Goal: Transaction & Acquisition: Book appointment/travel/reservation

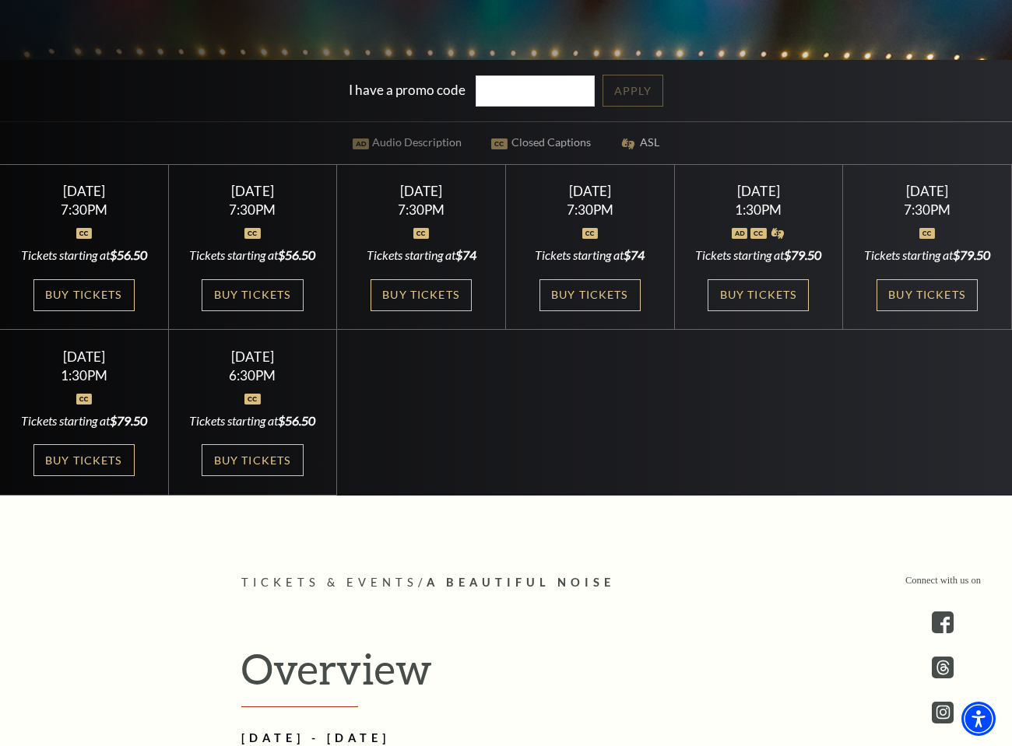
scroll to position [527, 0]
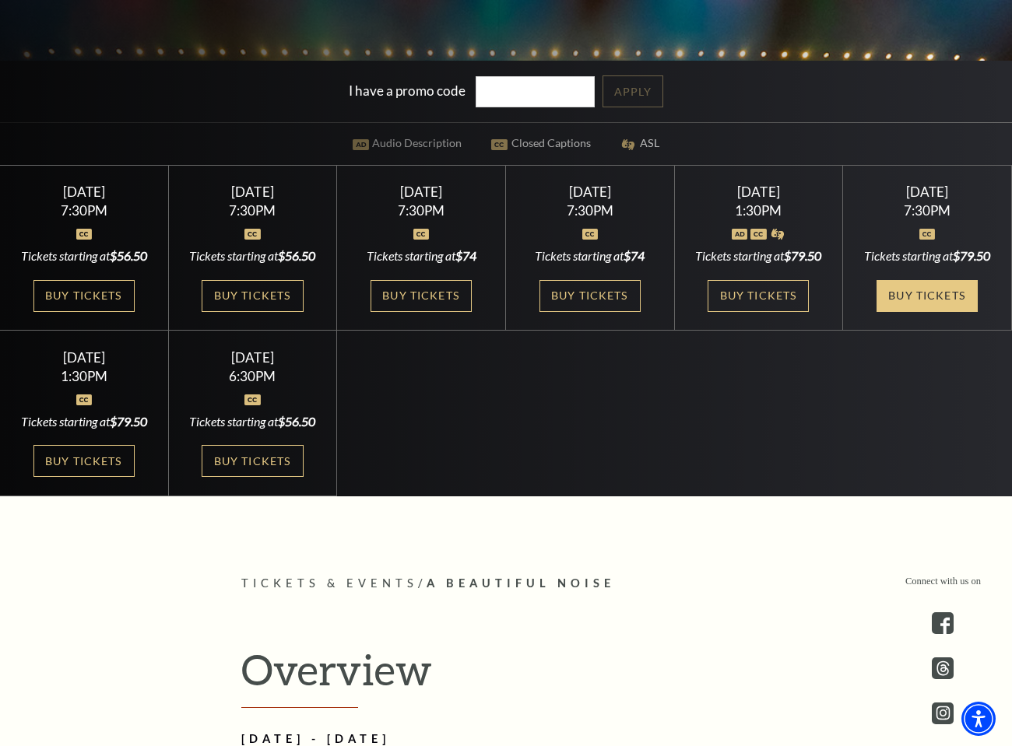
click at [917, 312] on link "Buy Tickets" at bounding box center [926, 296] width 101 height 32
click at [752, 312] on link "Buy Tickets" at bounding box center [757, 296] width 101 height 32
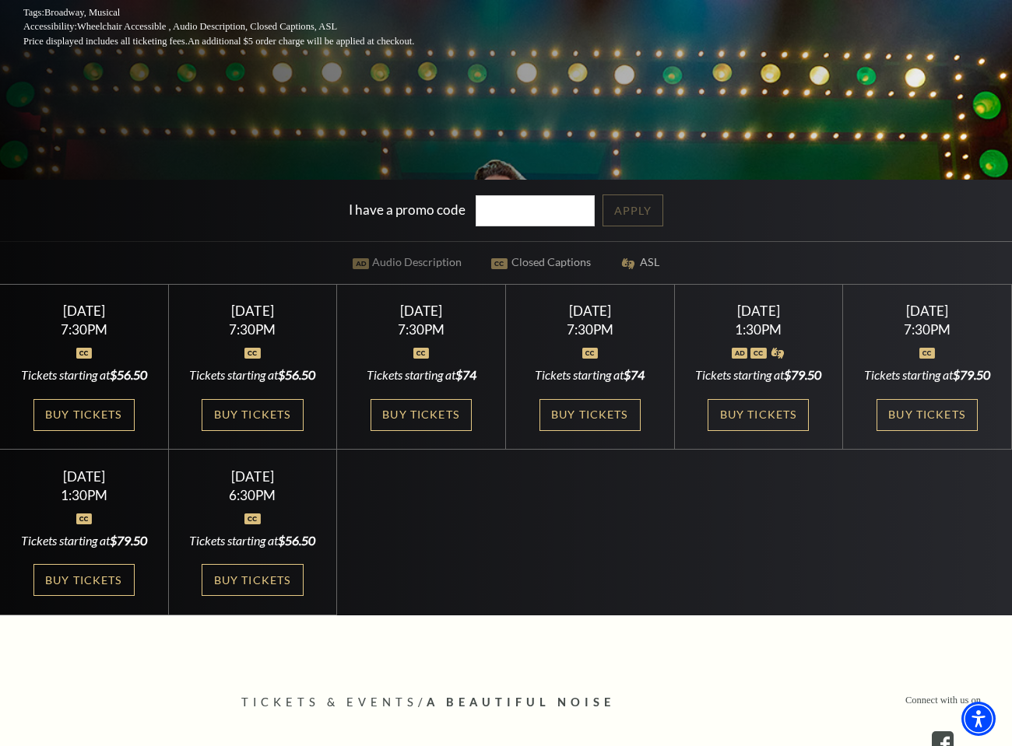
scroll to position [396, 0]
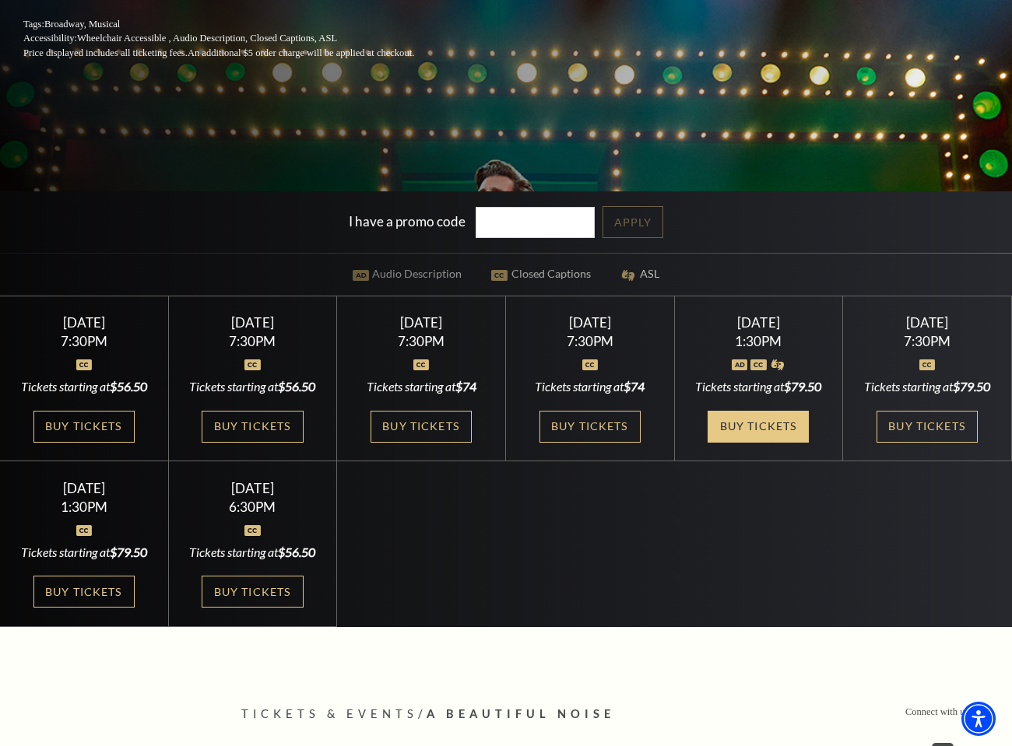
click at [778, 443] on link "Buy Tickets" at bounding box center [757, 427] width 101 height 32
click at [939, 435] on link "Buy Tickets" at bounding box center [926, 427] width 101 height 32
click at [783, 438] on link "Buy Tickets" at bounding box center [757, 427] width 101 height 32
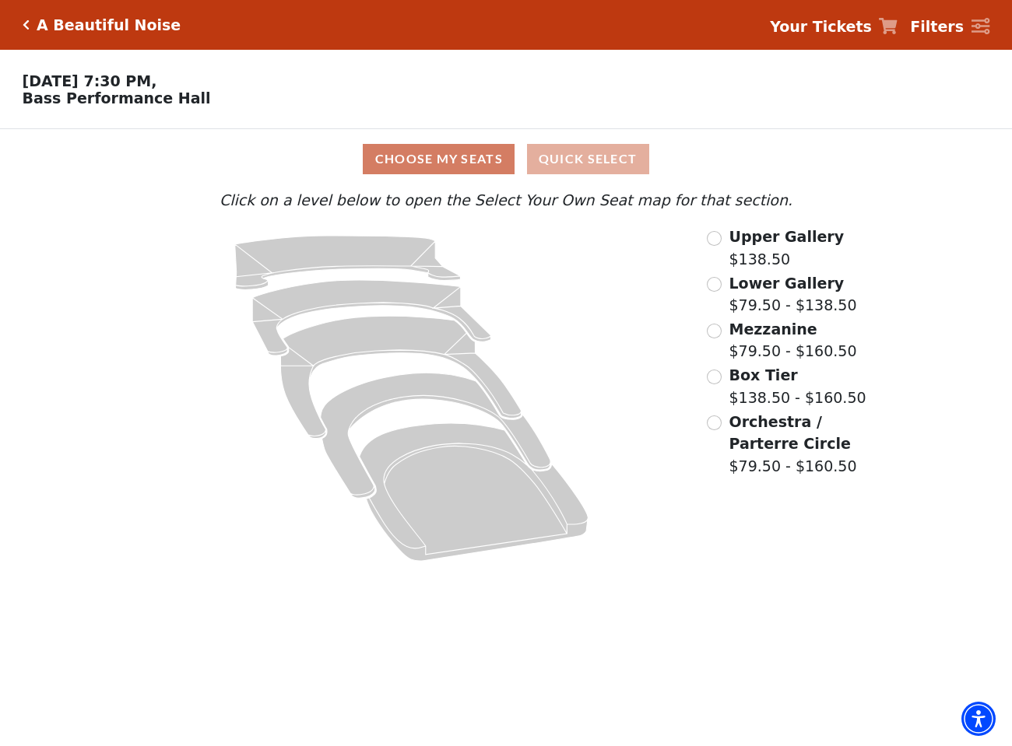
click at [577, 164] on button "Quick Select" at bounding box center [588, 159] width 122 height 30
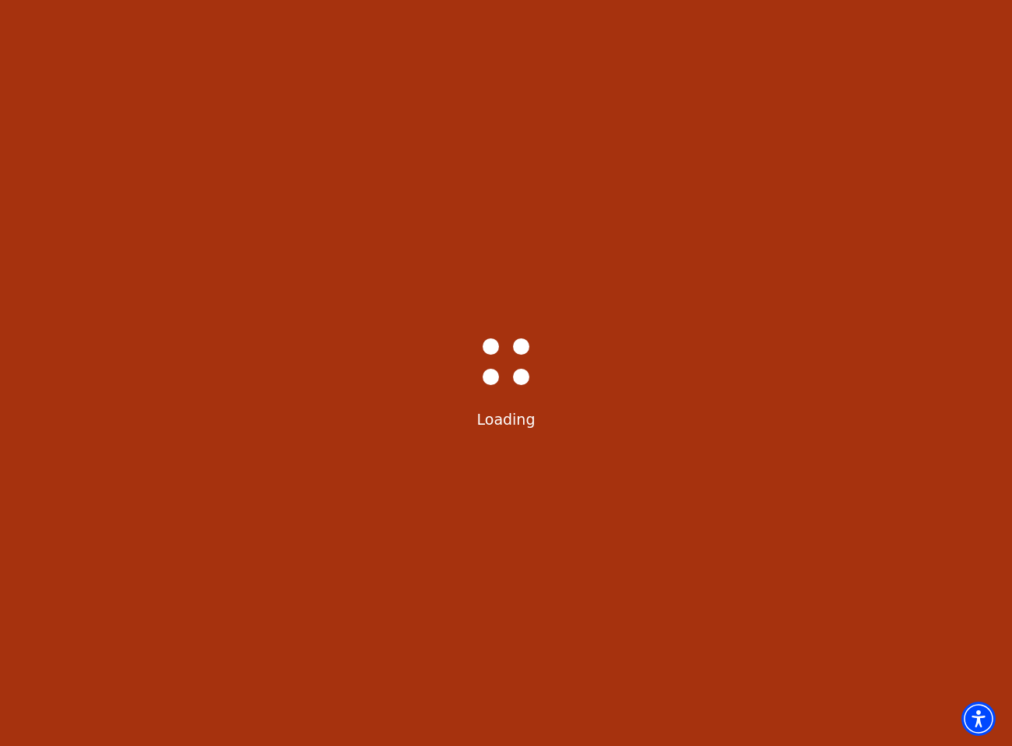
select select "6225"
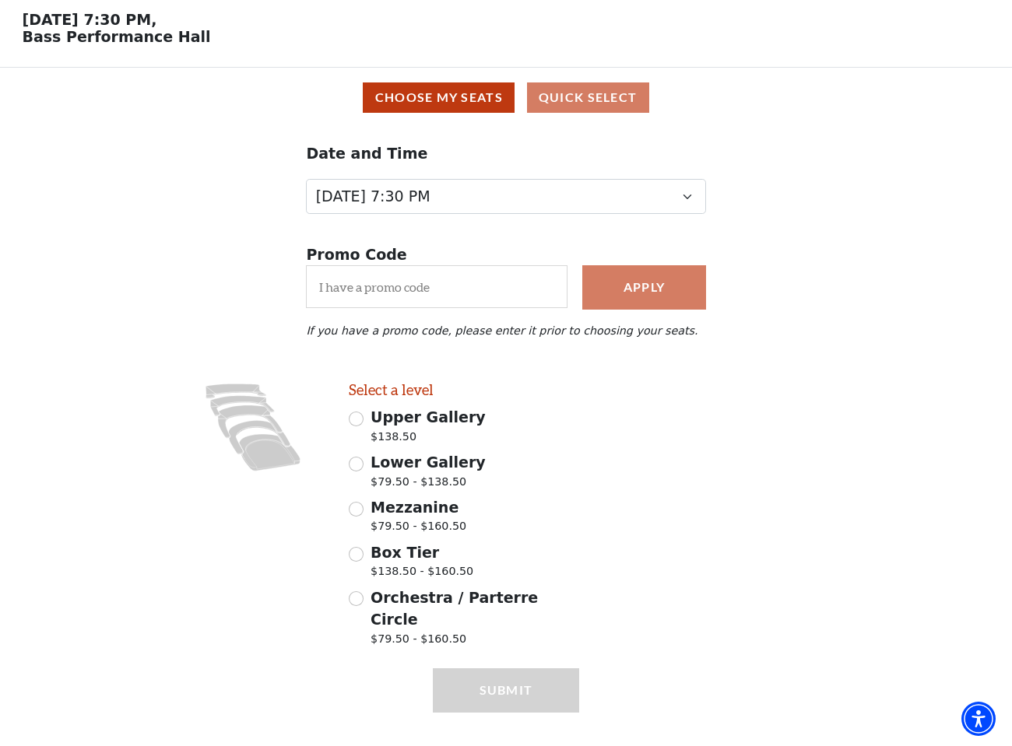
scroll to position [61, 0]
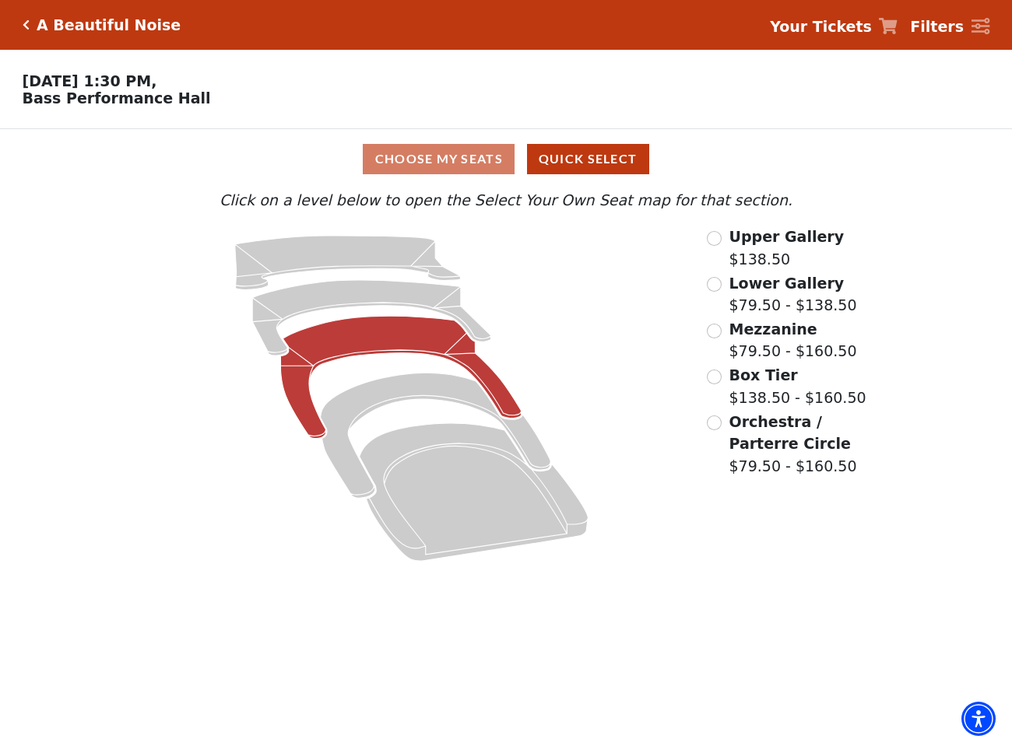
click at [439, 347] on icon at bounding box center [400, 377] width 240 height 122
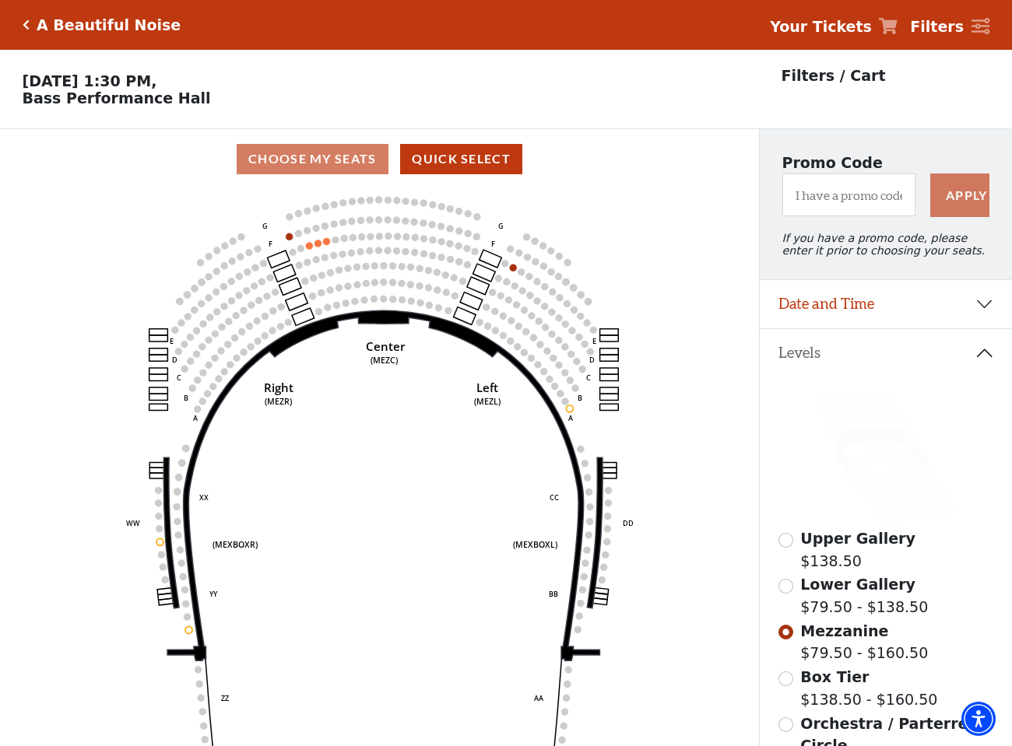
scroll to position [72, 0]
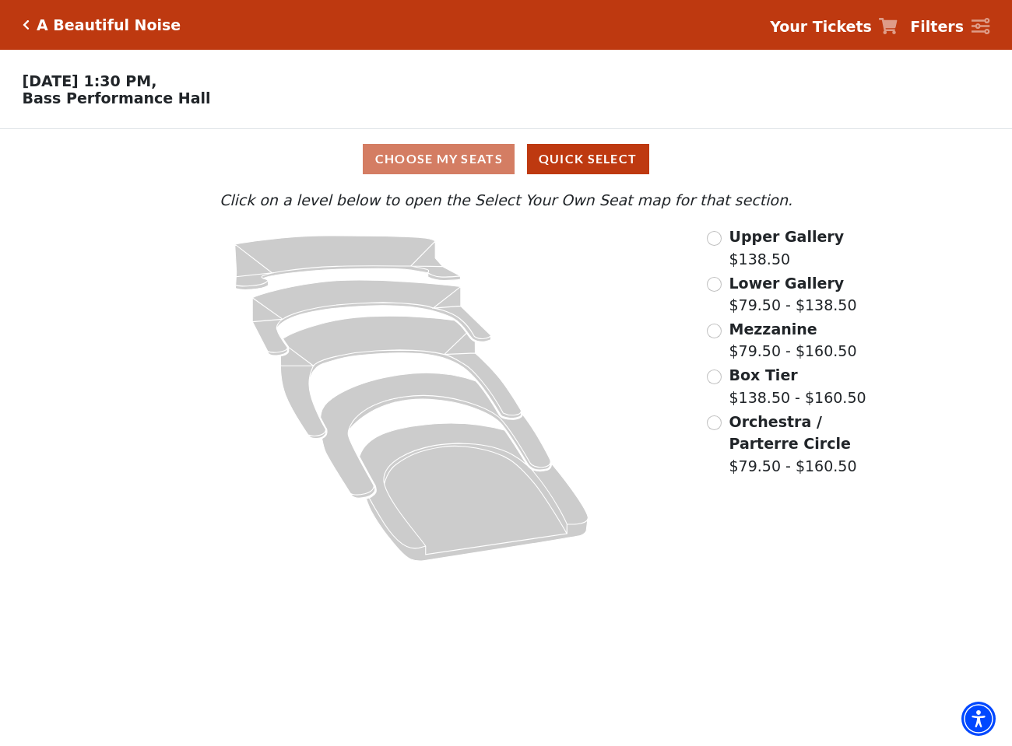
click at [716, 372] on input "Box Tier$138.50 - $160.50\a" at bounding box center [714, 377] width 15 height 15
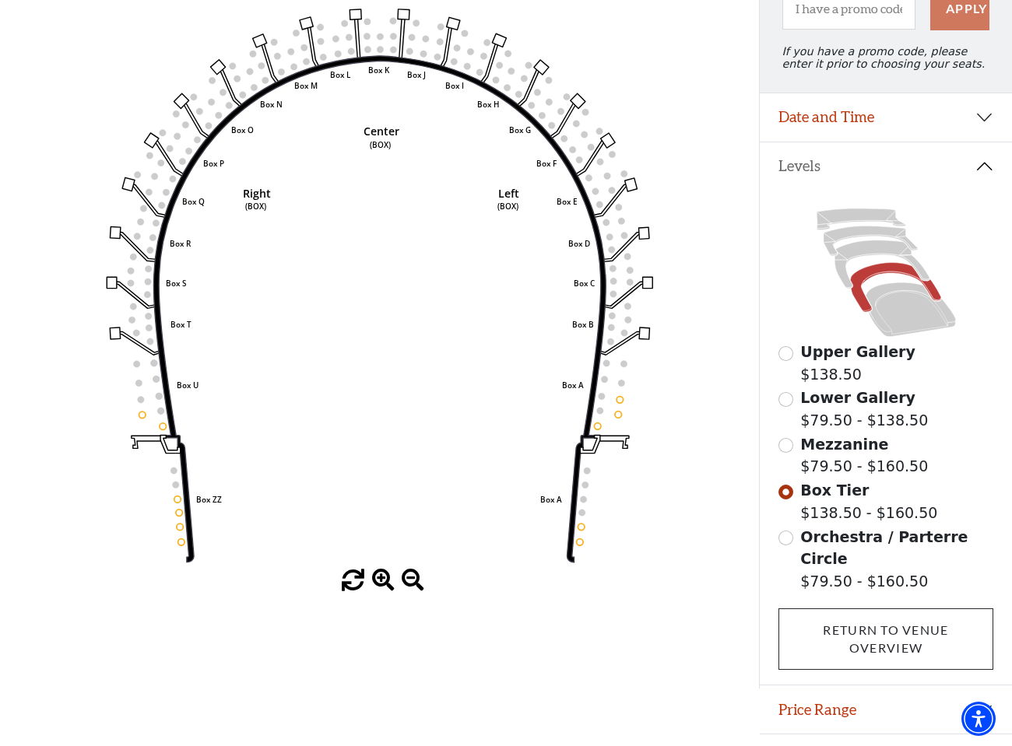
scroll to position [188, 0]
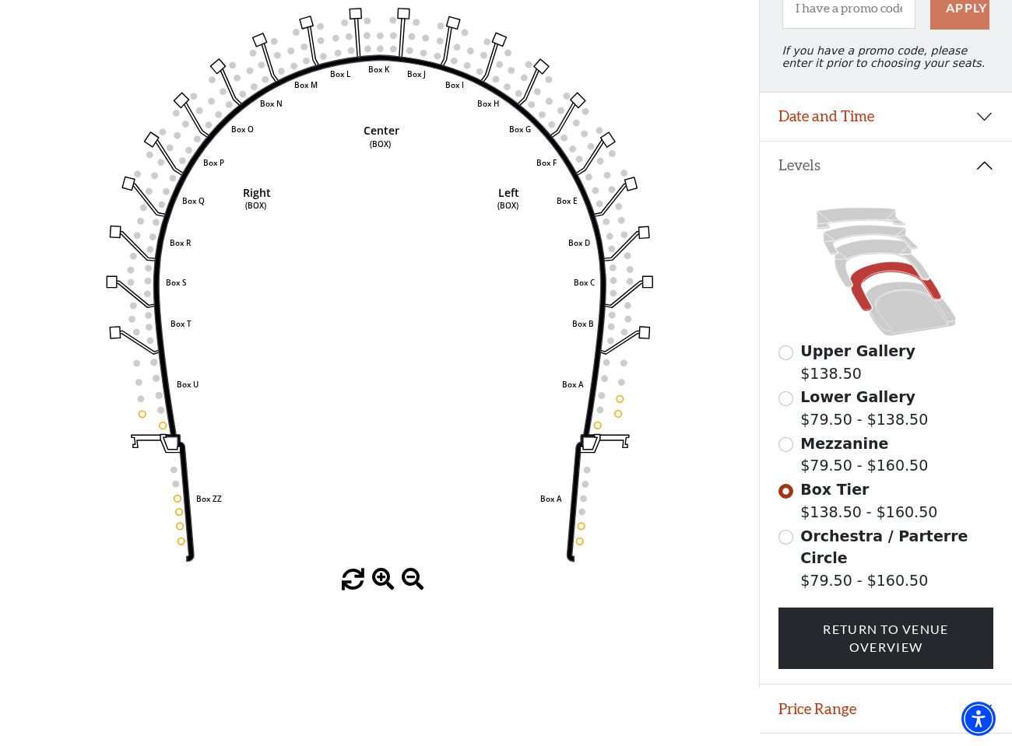
click at [782, 536] on input "Orchestra / Parterre Circle$79.50 - $160.50\a" at bounding box center [785, 537] width 15 height 15
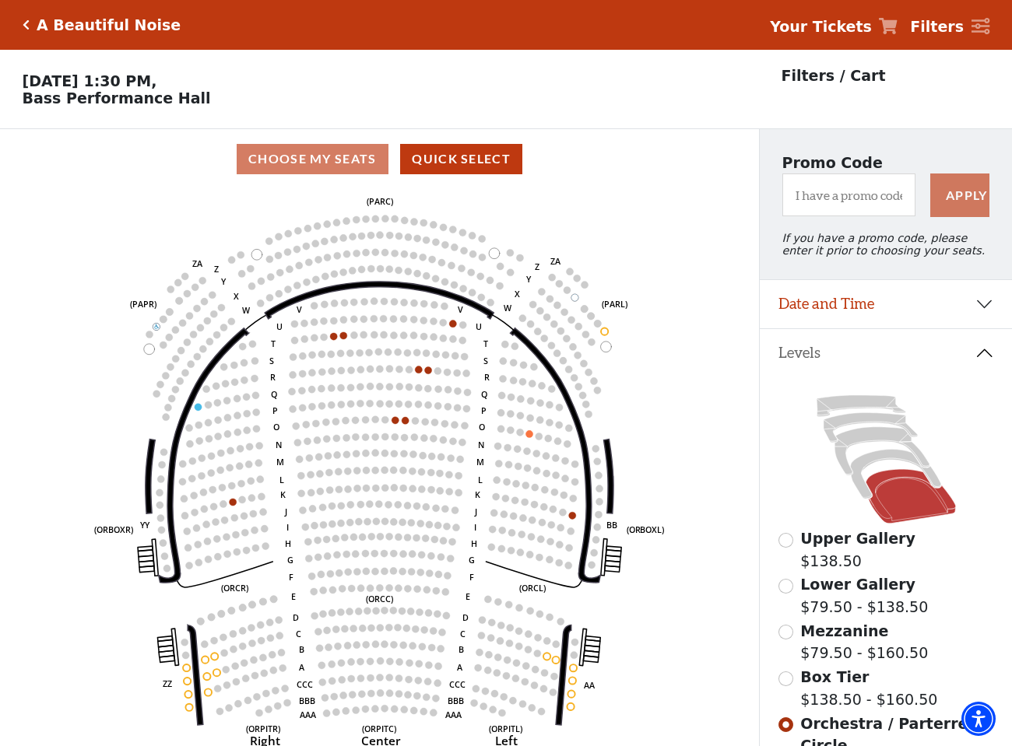
scroll to position [72, 0]
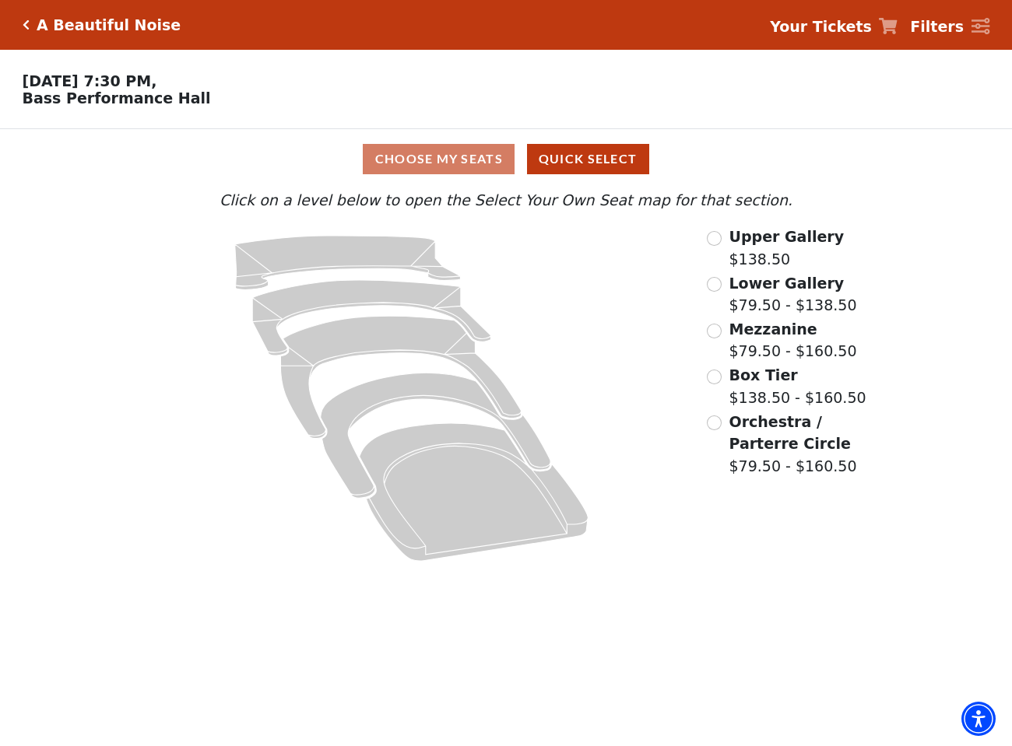
click at [723, 282] on div "Lower Gallery $79.50 - $138.50" at bounding box center [790, 294] width 167 height 44
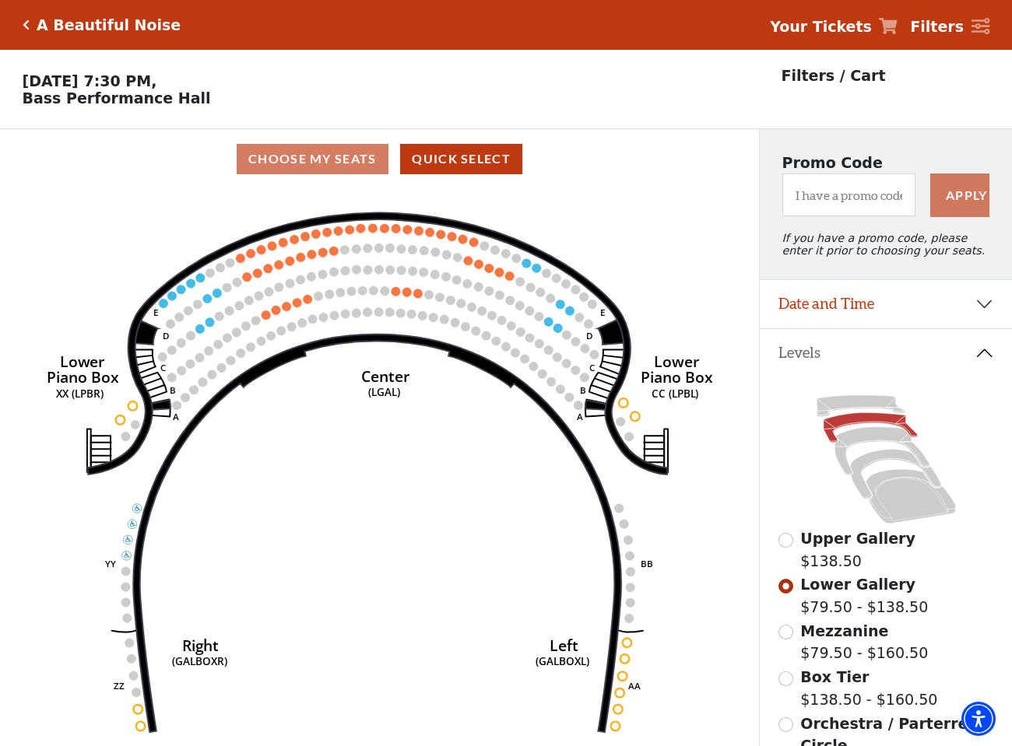
scroll to position [72, 0]
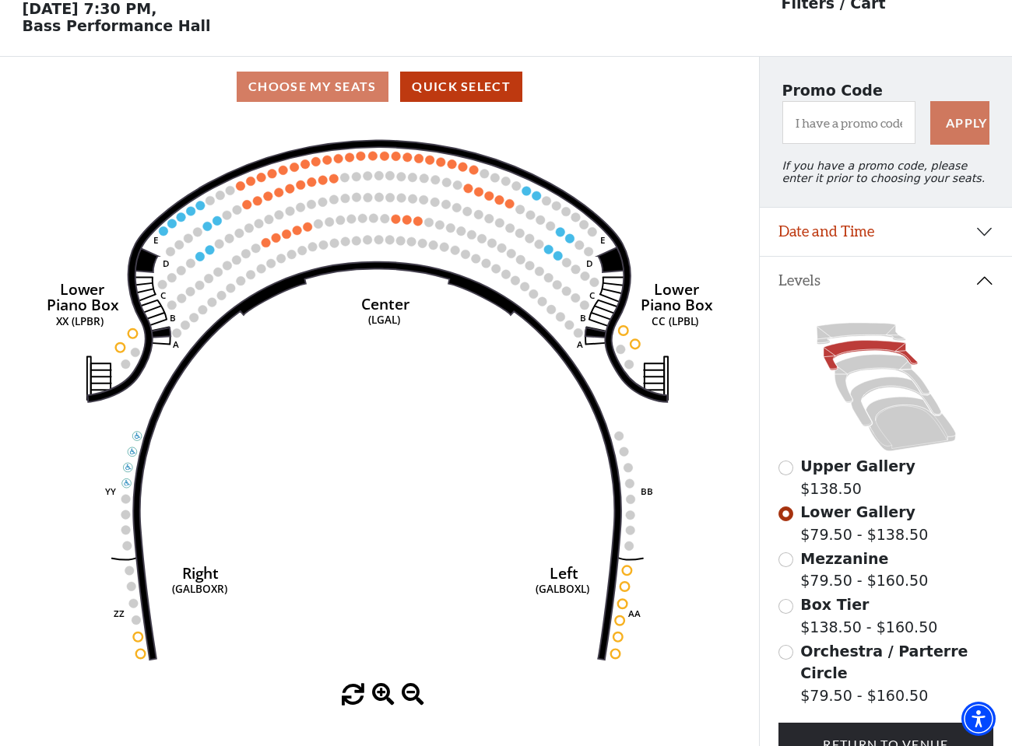
click at [787, 559] on input "Mezzanine$79.50 - $160.50\a" at bounding box center [785, 559] width 15 height 15
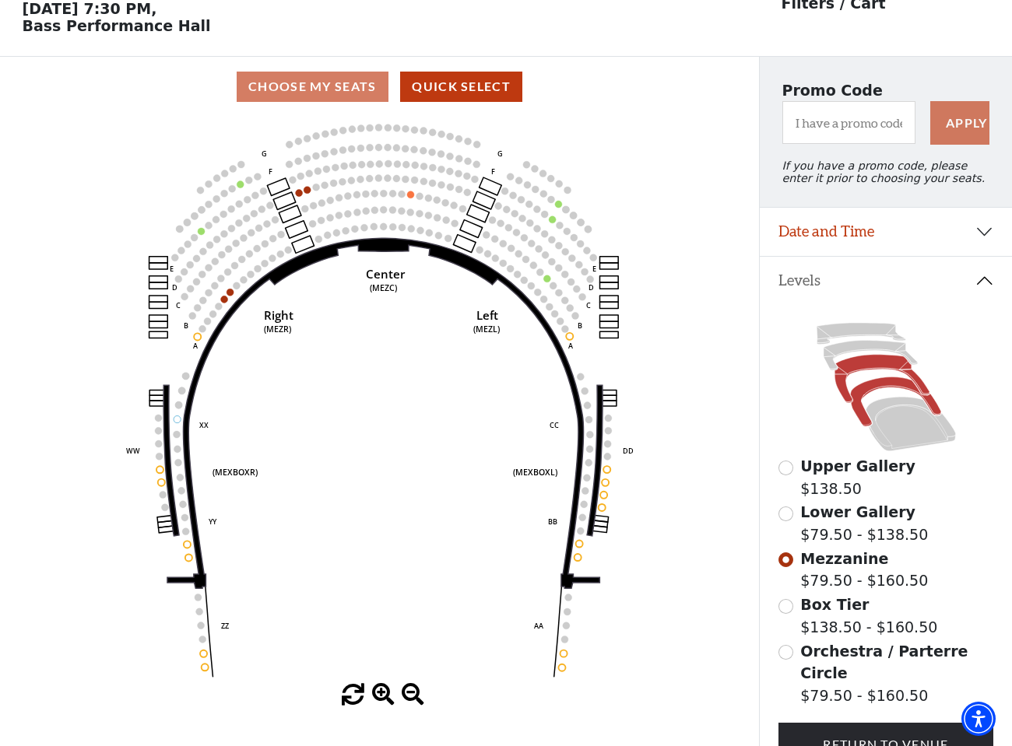
click at [857, 395] on icon at bounding box center [895, 401] width 90 height 49
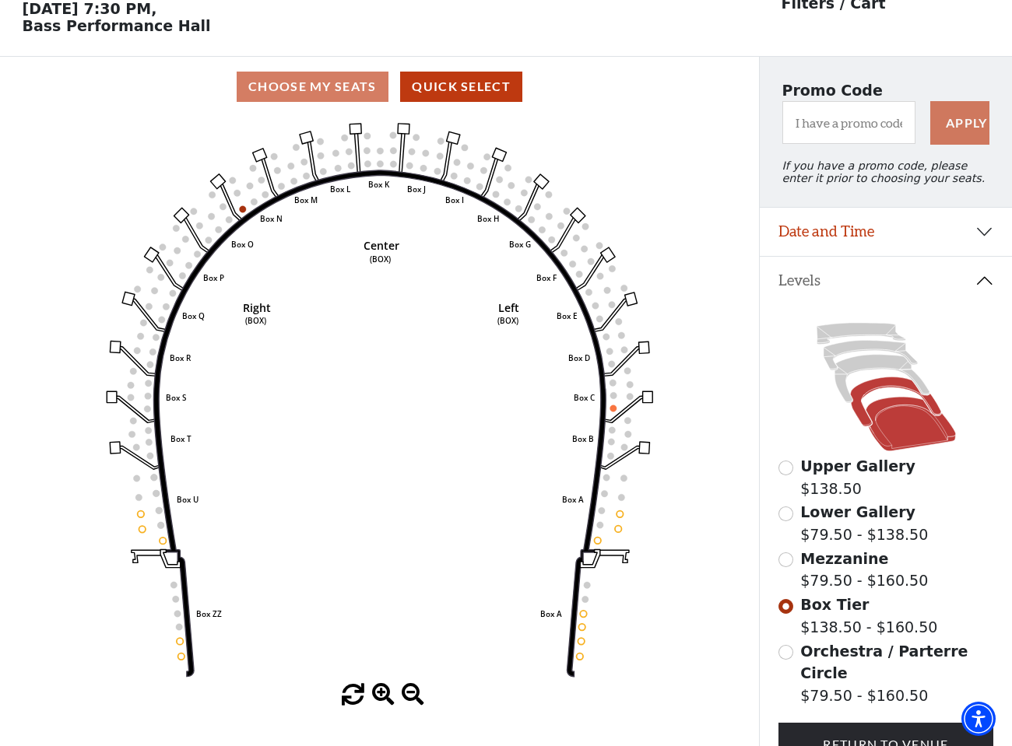
click at [877, 421] on icon at bounding box center [909, 424] width 89 height 54
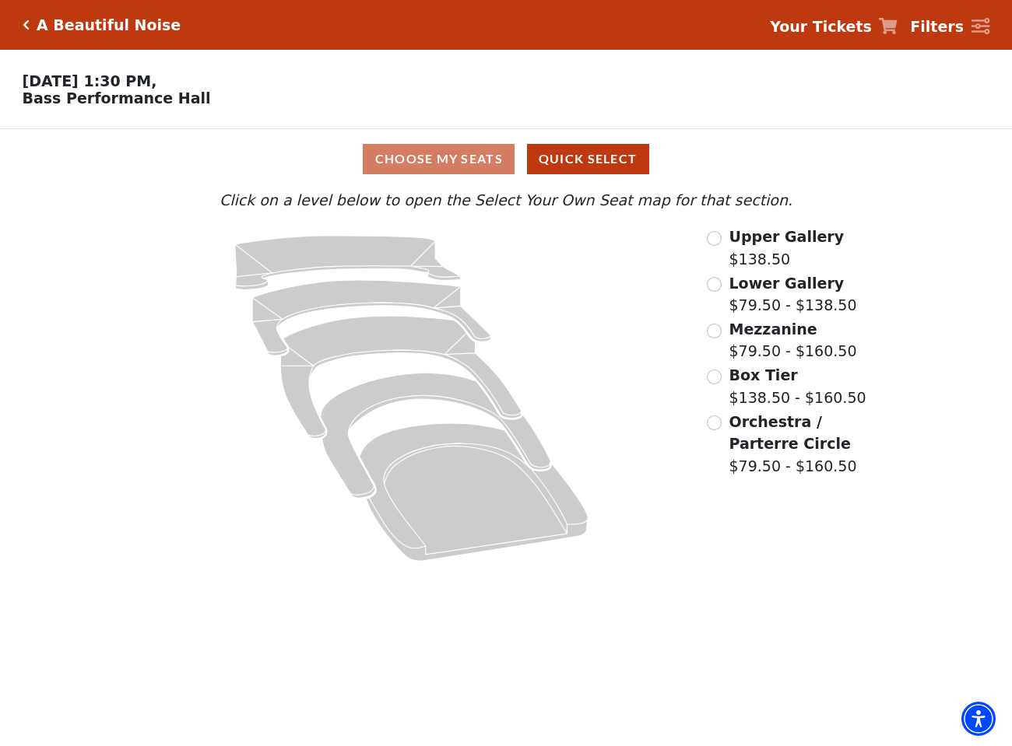
click at [717, 280] on input "Lower Gallery$79.50 - $138.50\a" at bounding box center [714, 284] width 15 height 15
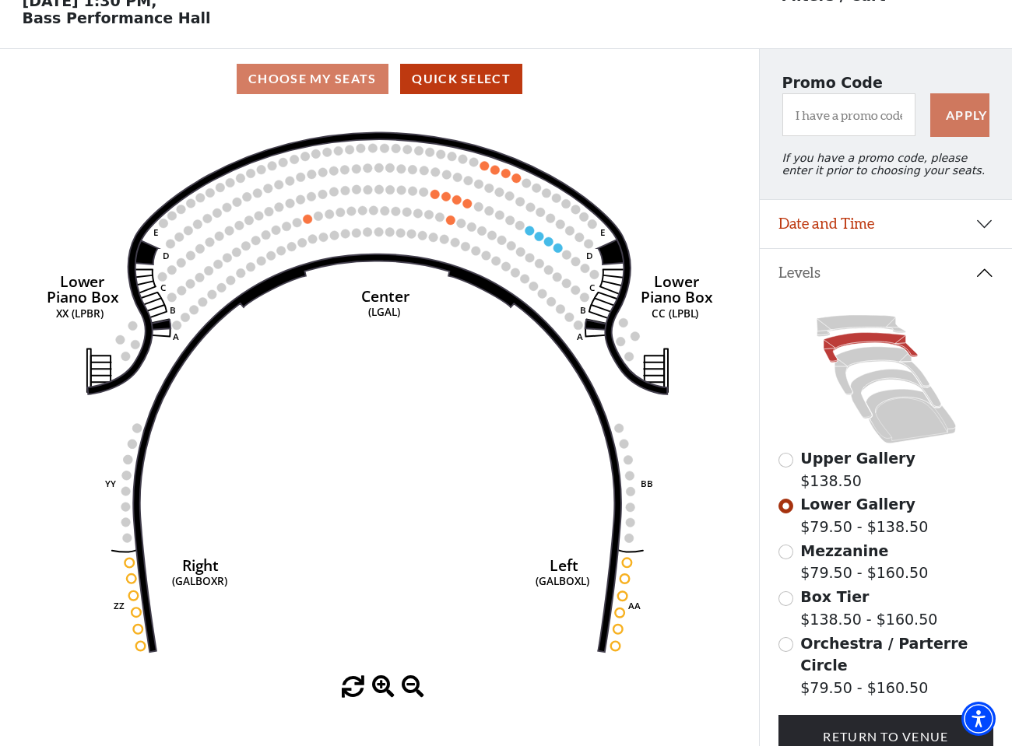
scroll to position [82, 0]
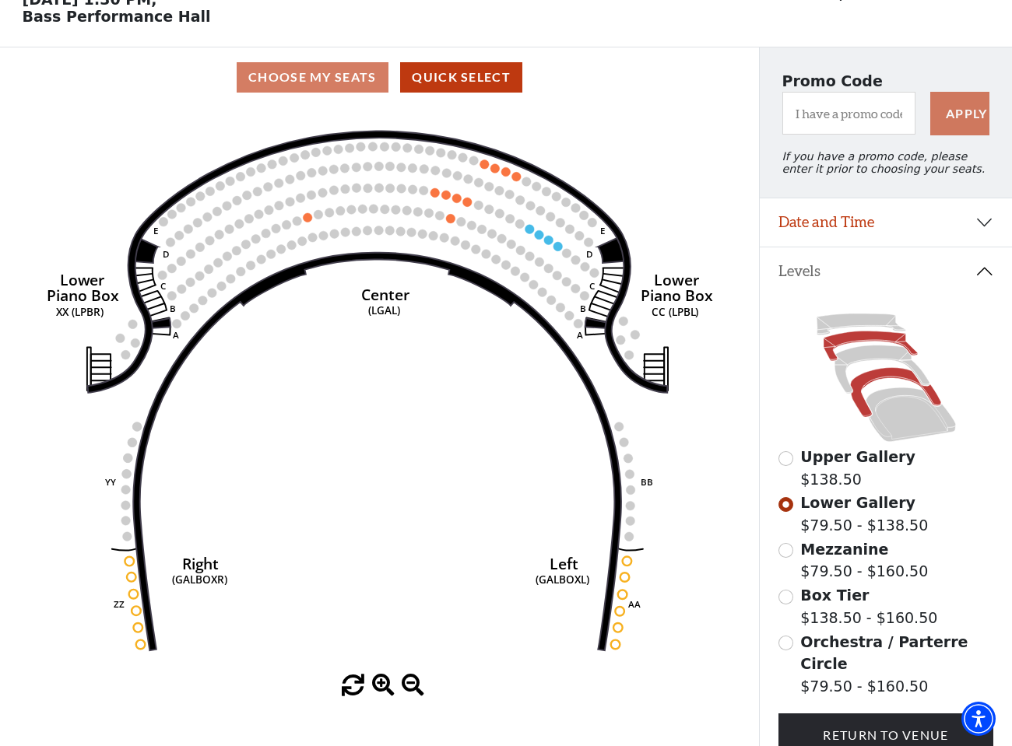
click at [877, 377] on icon at bounding box center [895, 392] width 90 height 49
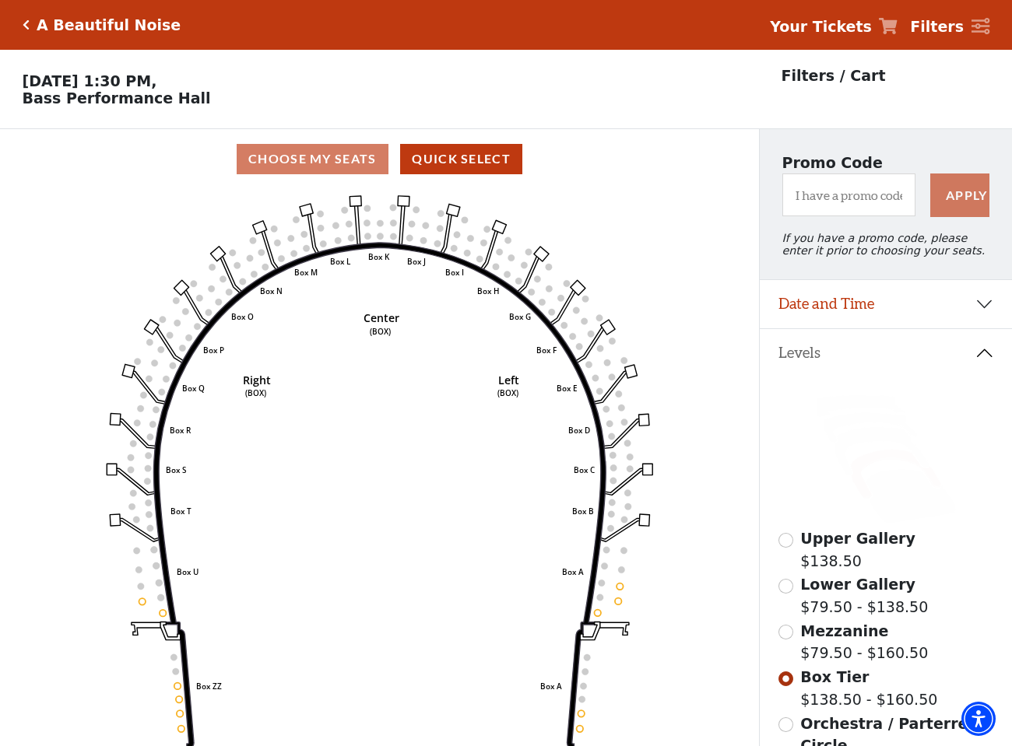
scroll to position [72, 0]
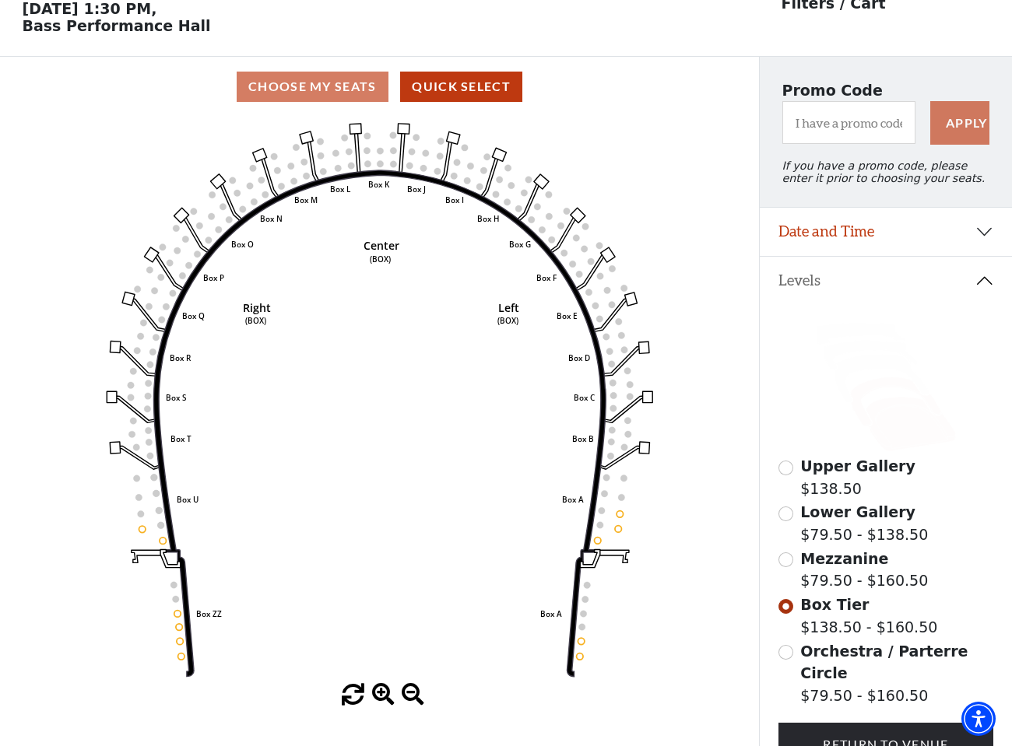
click at [902, 416] on icon at bounding box center [909, 424] width 89 height 54
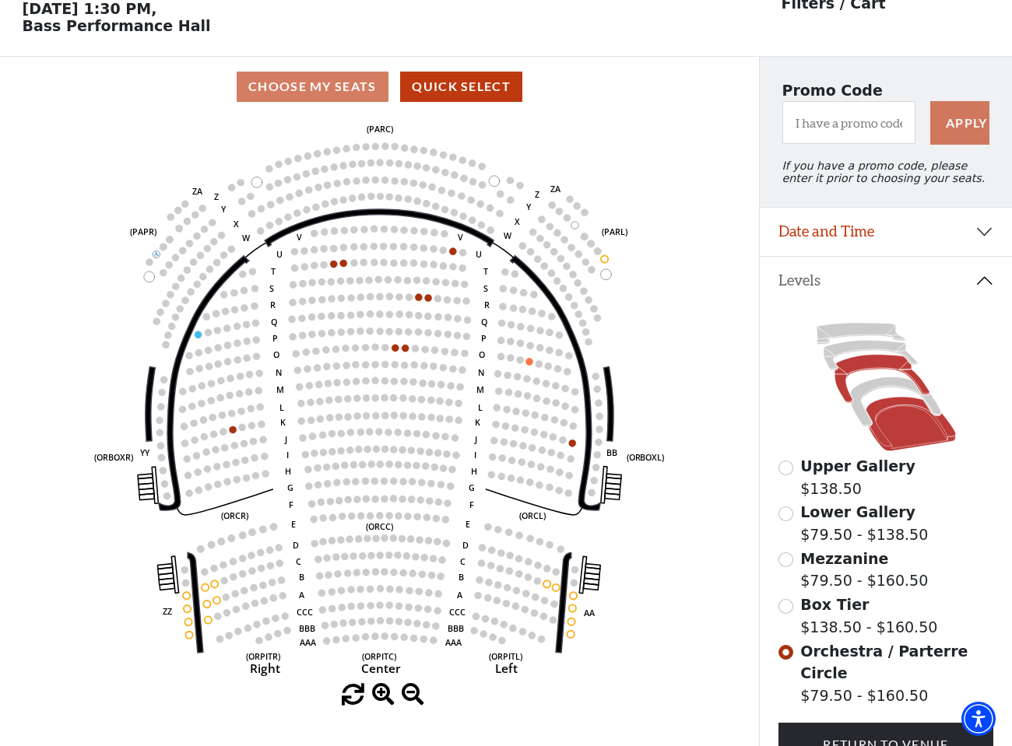
click at [860, 359] on icon at bounding box center [881, 379] width 95 height 48
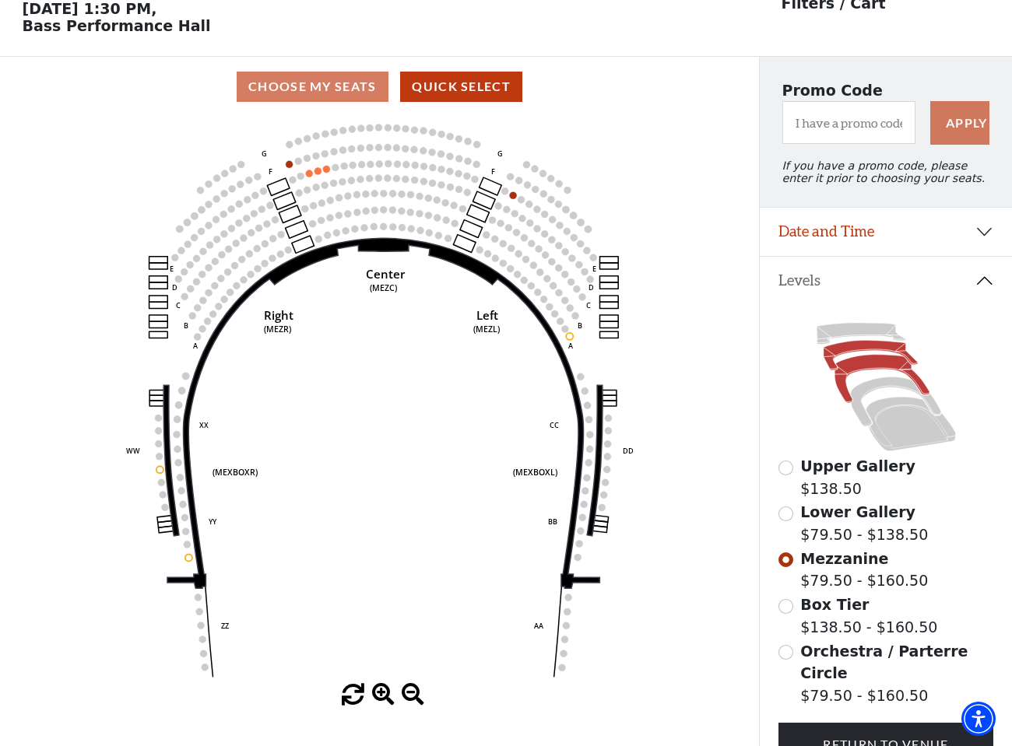
click at [860, 348] on icon at bounding box center [870, 356] width 94 height 30
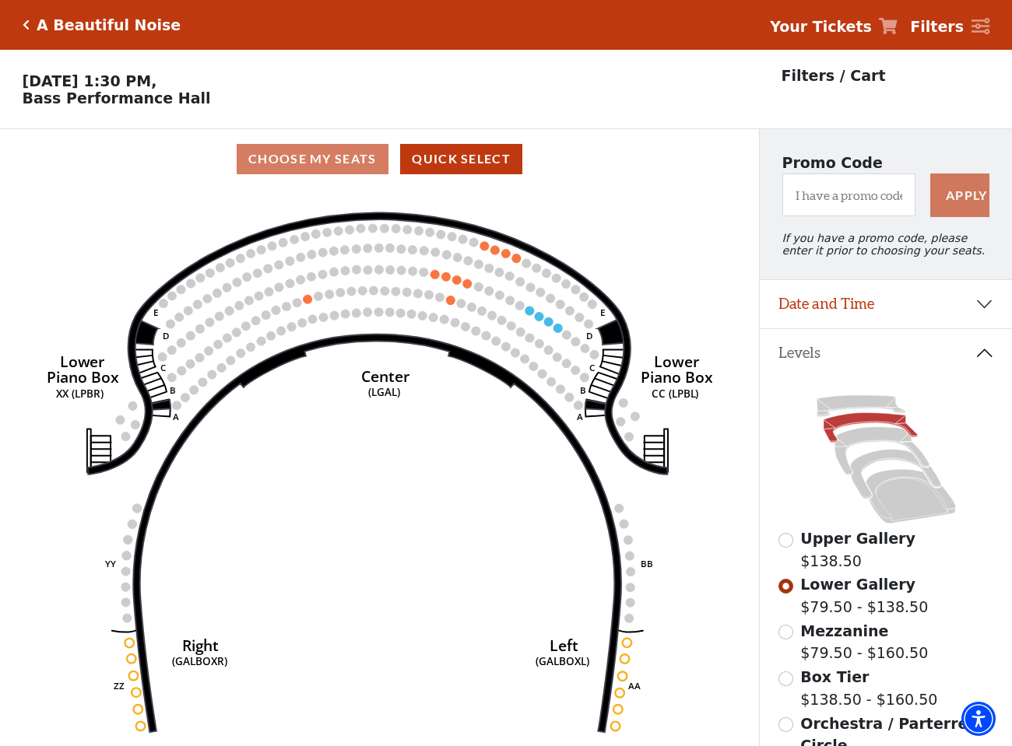
scroll to position [0, 0]
click at [99, 32] on h5 "A Beautiful Noise" at bounding box center [109, 25] width 144 height 18
click at [114, 20] on h5 "A Beautiful Noise" at bounding box center [109, 25] width 144 height 18
click at [31, 23] on div "A Beautiful Noise" at bounding box center [106, 25] width 152 height 18
click at [30, 23] on div "A Beautiful Noise" at bounding box center [106, 25] width 152 height 18
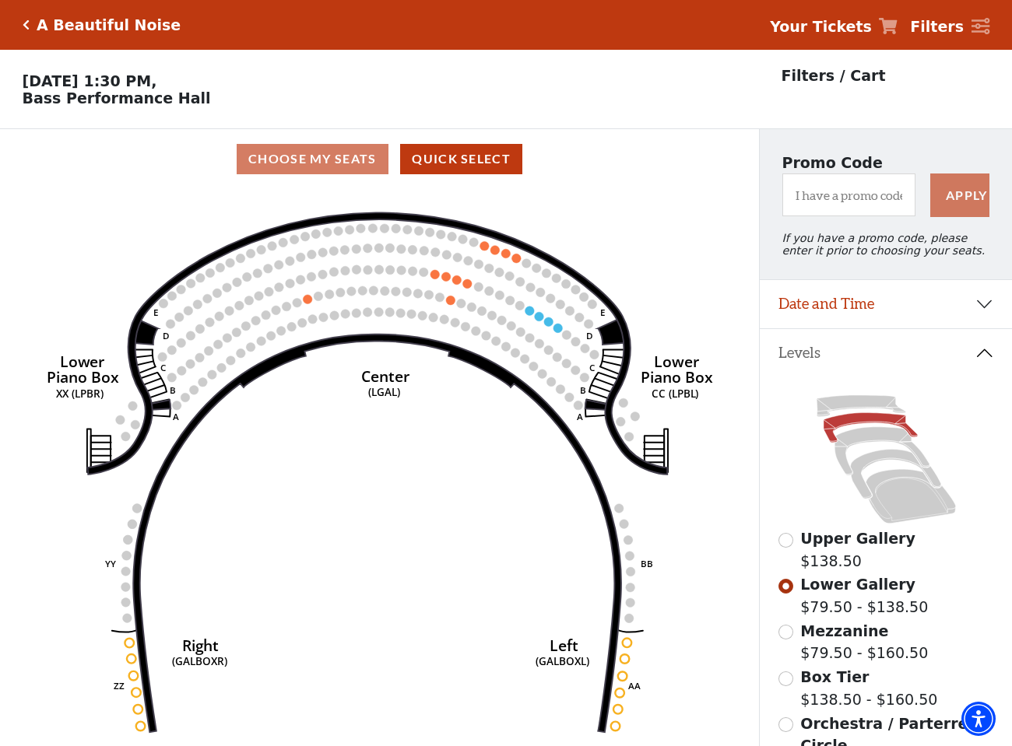
click at [27, 25] on icon "Click here to go back to filters" at bounding box center [26, 24] width 7 height 11
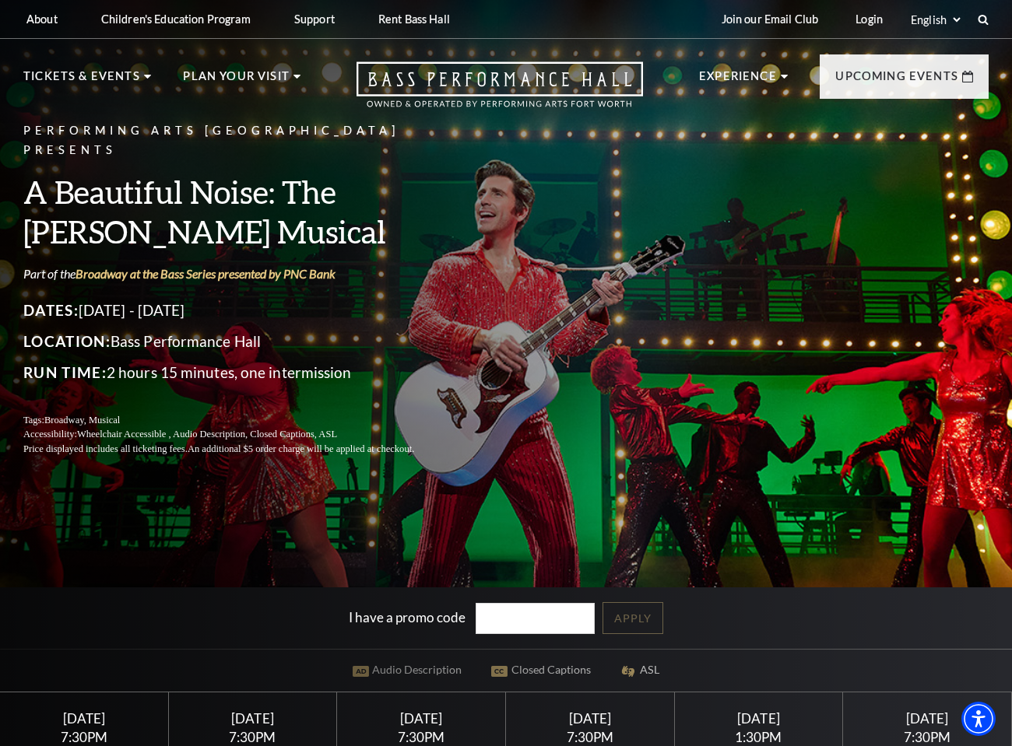
click at [684, 444] on div "Performing Arts Fort Worth Presents A Beautiful Noise: The [PERSON_NAME] Musica…" at bounding box center [506, 289] width 996 height 366
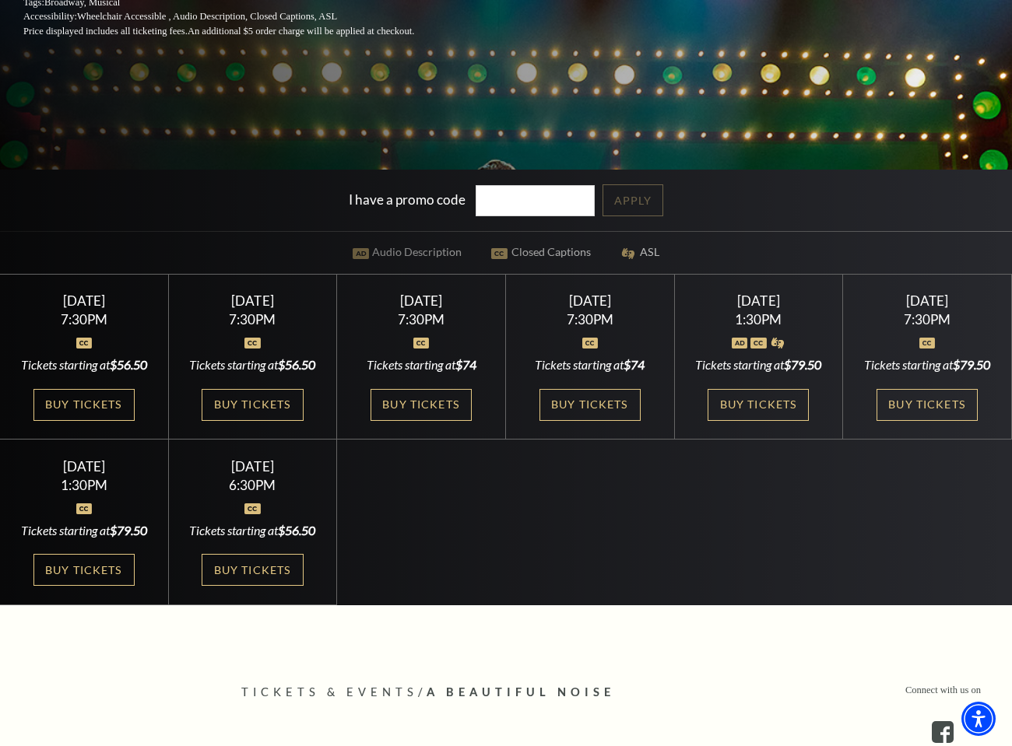
scroll to position [453, 0]
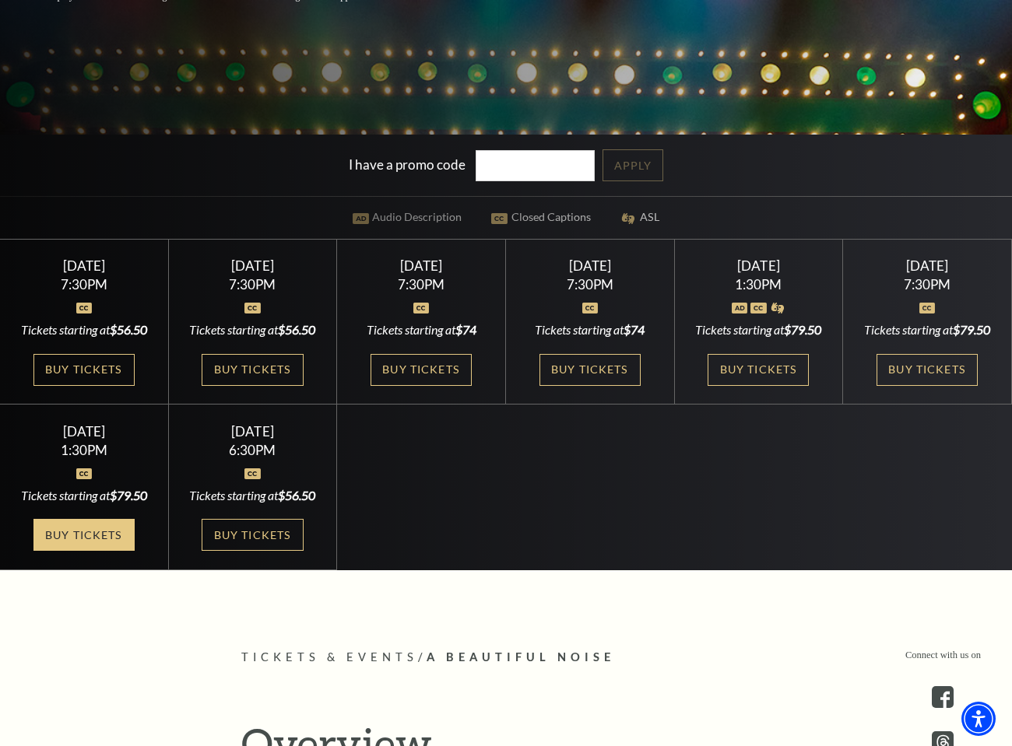
click at [100, 551] on link "Buy Tickets" at bounding box center [83, 535] width 101 height 32
click at [102, 551] on link "Buy Tickets" at bounding box center [83, 535] width 101 height 32
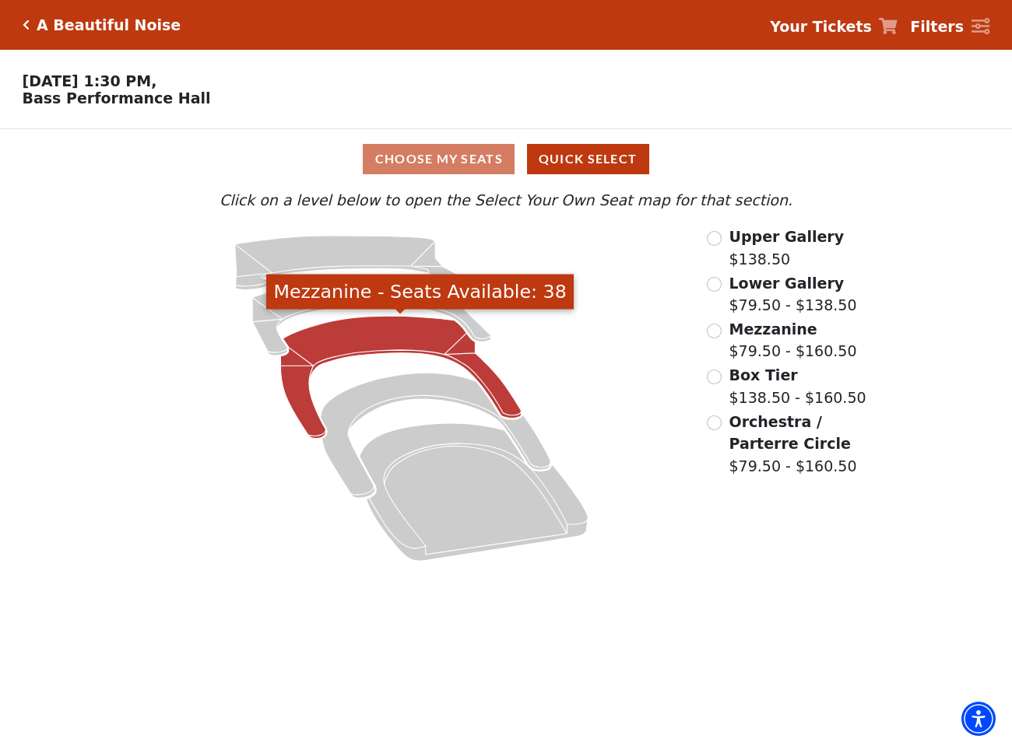
click at [389, 330] on icon "Mezzanine - Seats Available: 38" at bounding box center [400, 377] width 240 height 122
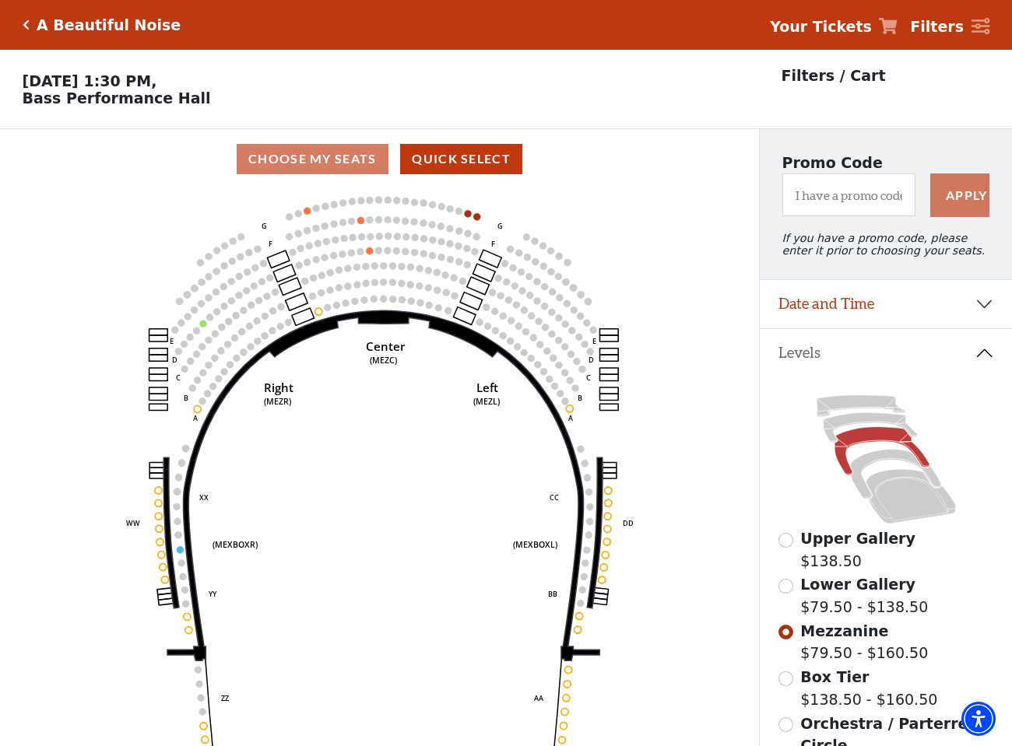
scroll to position [72, 0]
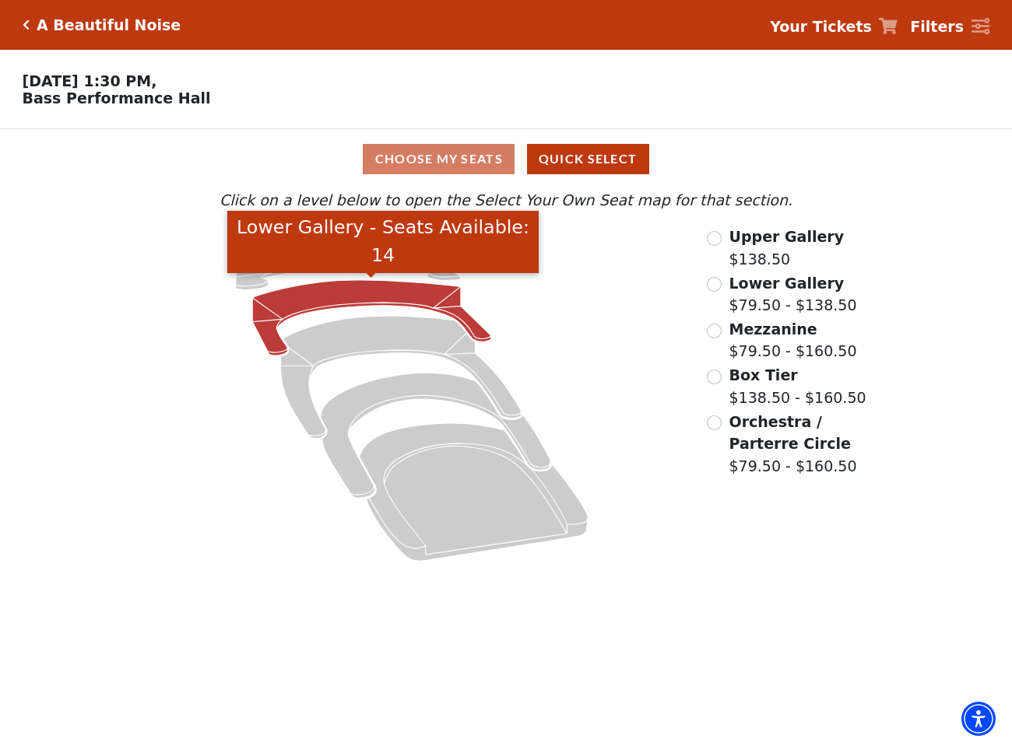
click at [367, 288] on icon "Lower Gallery - Seats Available: 14" at bounding box center [371, 317] width 238 height 75
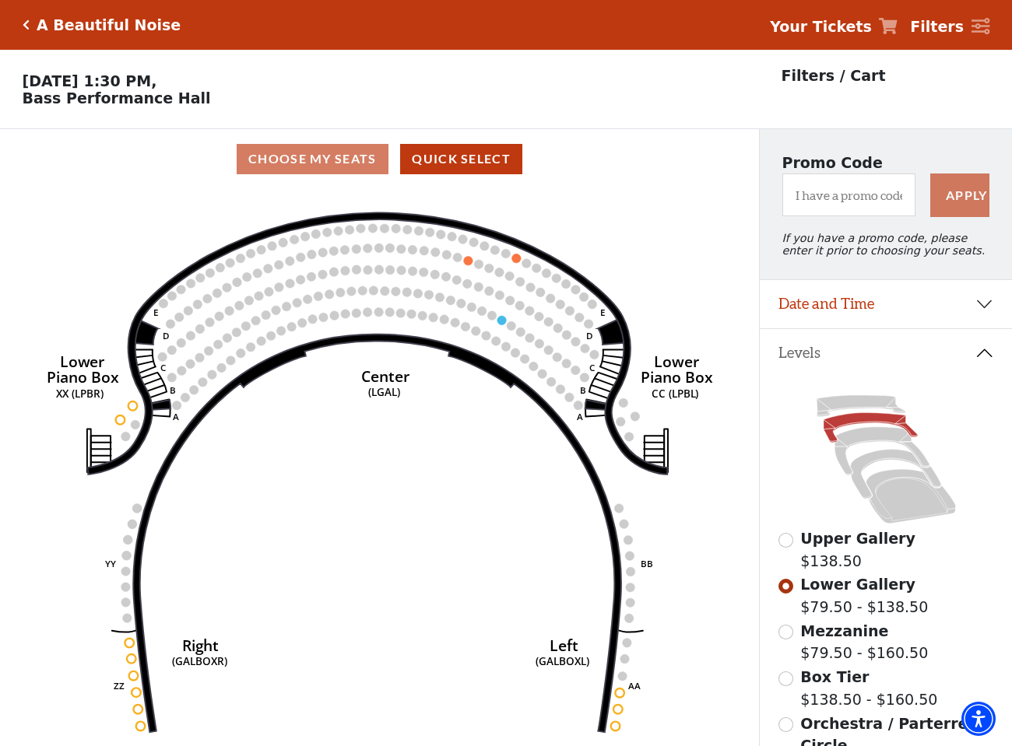
click at [32, 25] on div "A Beautiful Noise" at bounding box center [106, 25] width 152 height 18
click at [28, 27] on icon "Click here to go back to filters" at bounding box center [26, 24] width 7 height 11
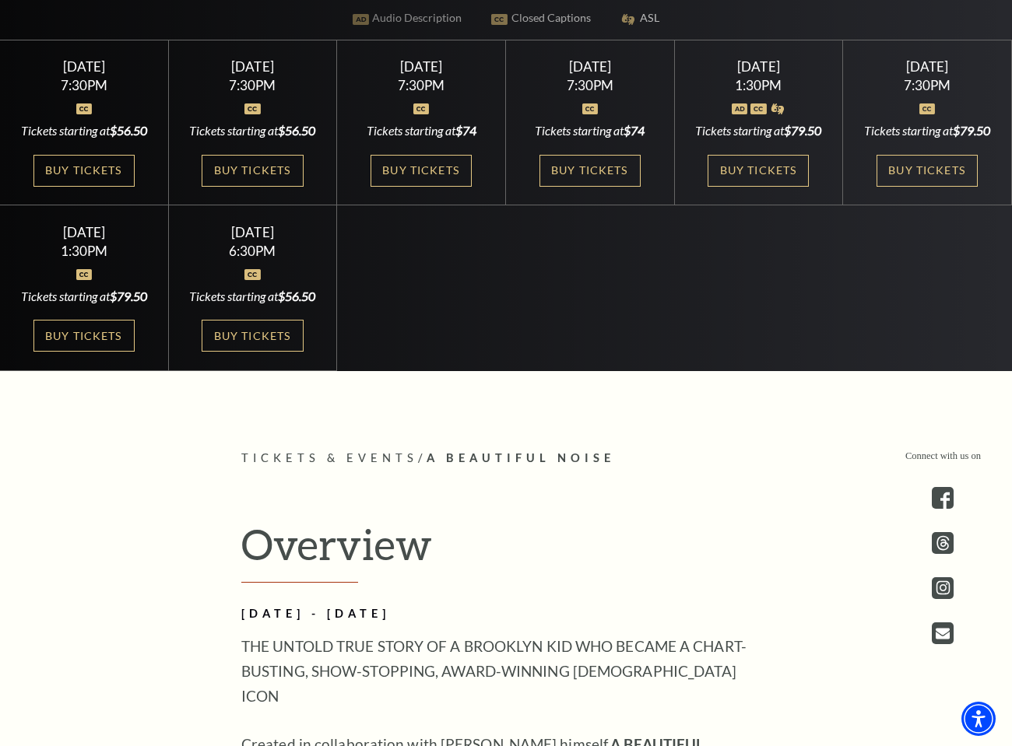
scroll to position [745, 0]
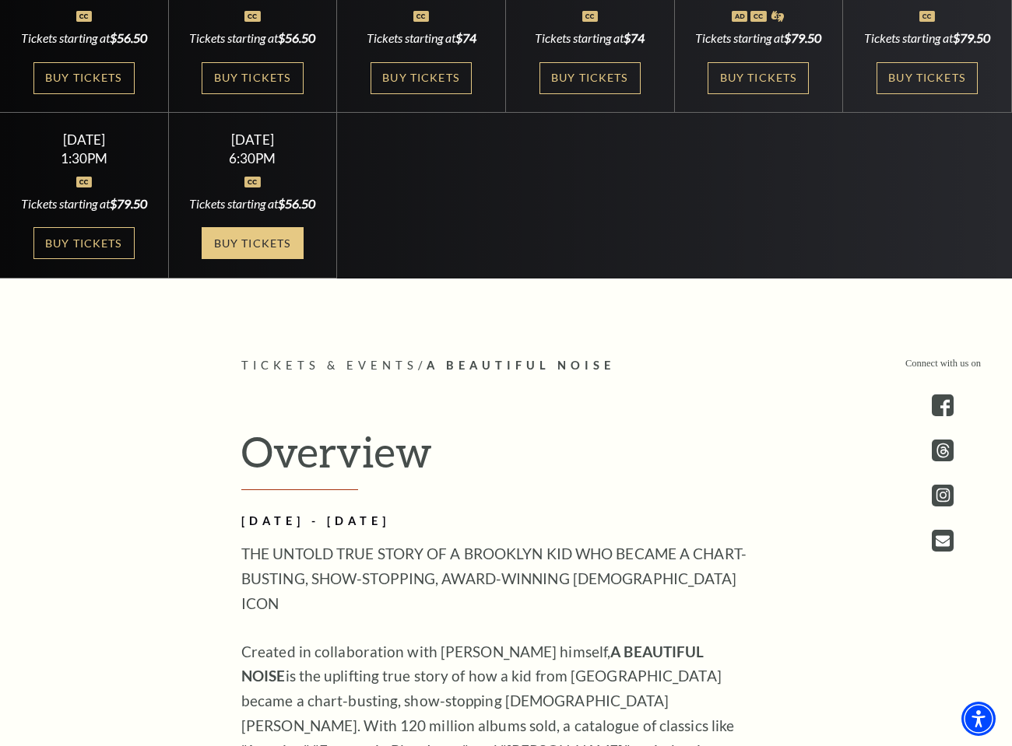
click at [272, 259] on link "Buy Tickets" at bounding box center [252, 243] width 101 height 32
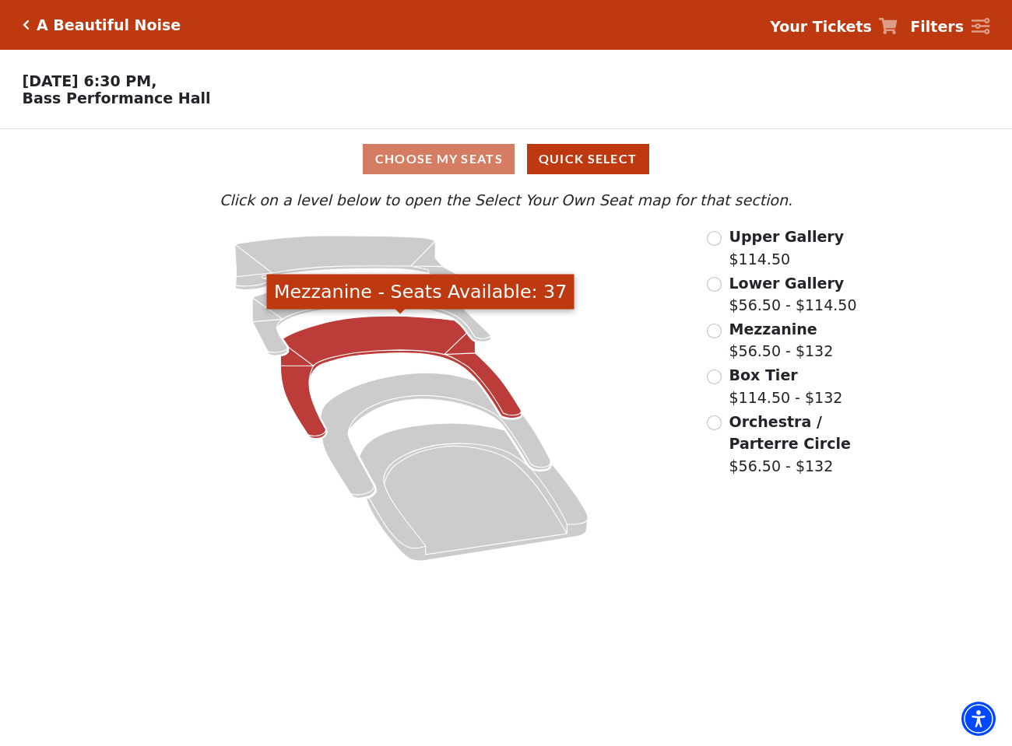
click at [429, 333] on icon "Mezzanine - Seats Available: 37" at bounding box center [400, 377] width 240 height 122
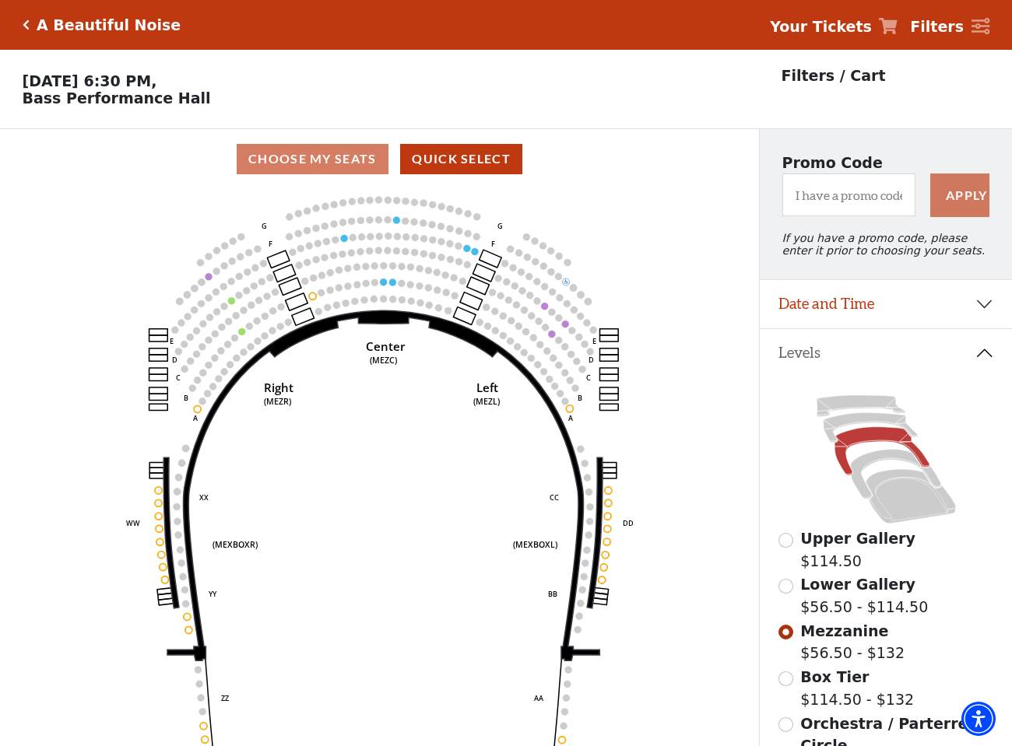
scroll to position [72, 0]
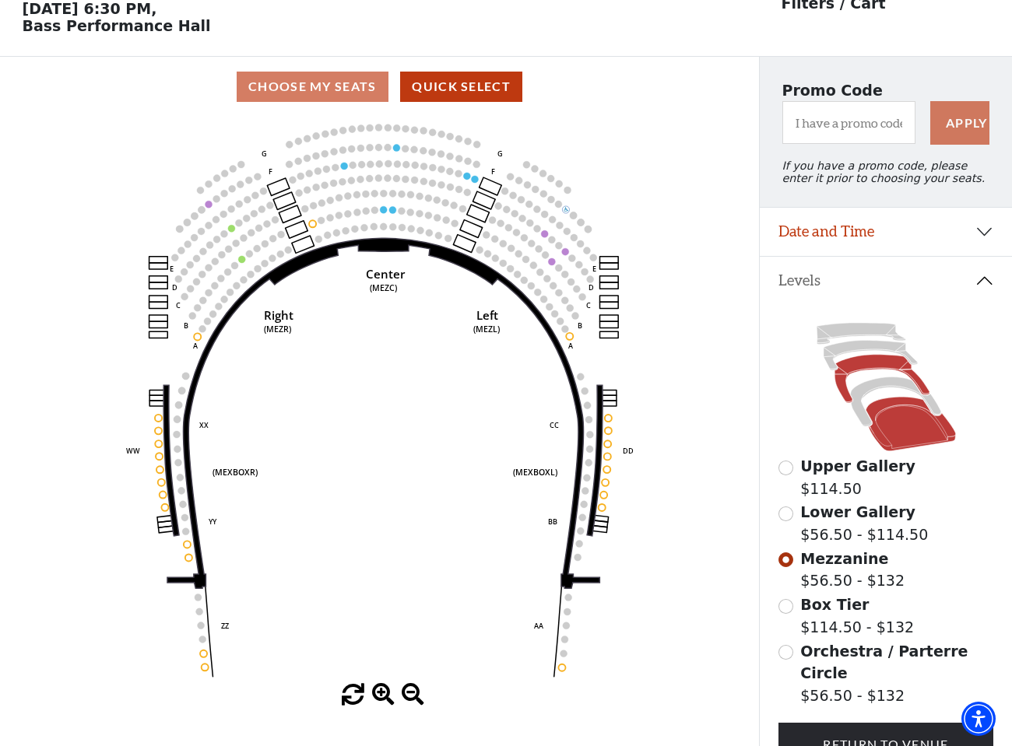
click at [896, 425] on icon at bounding box center [909, 424] width 89 height 54
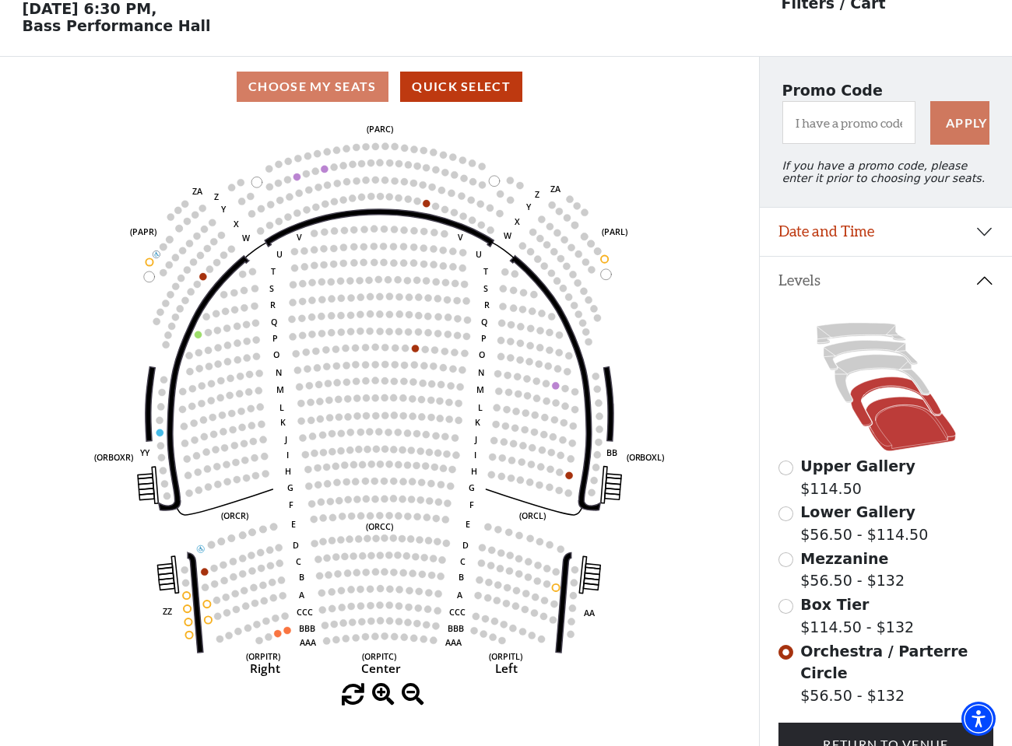
click at [883, 385] on icon at bounding box center [895, 401] width 90 height 49
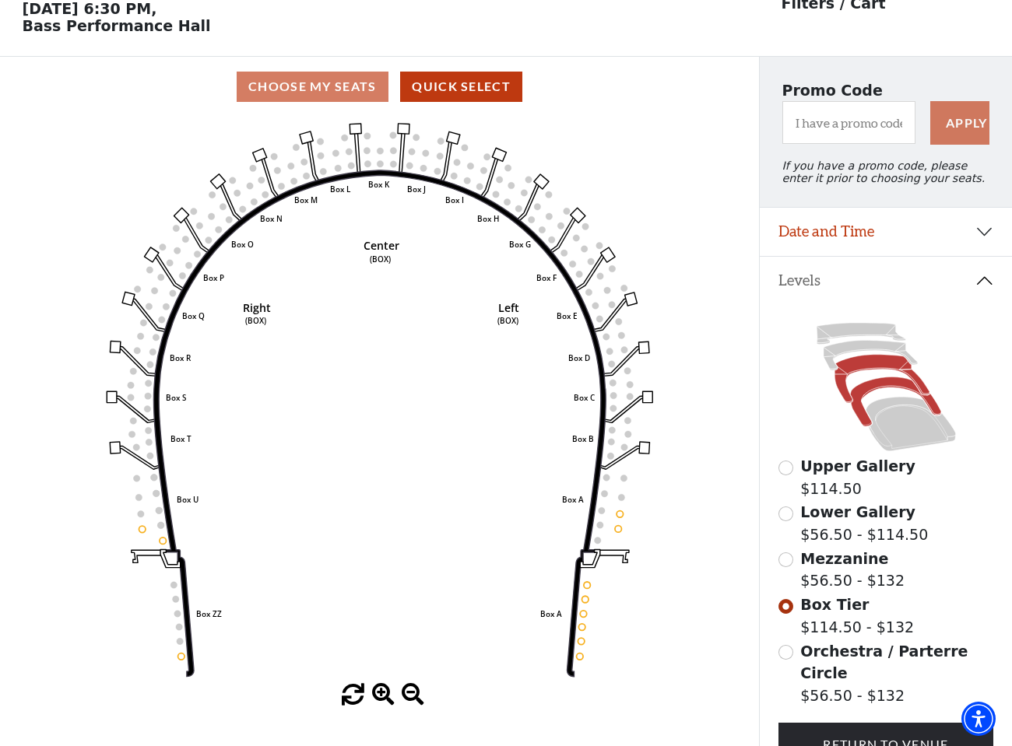
click at [868, 364] on icon at bounding box center [881, 379] width 95 height 48
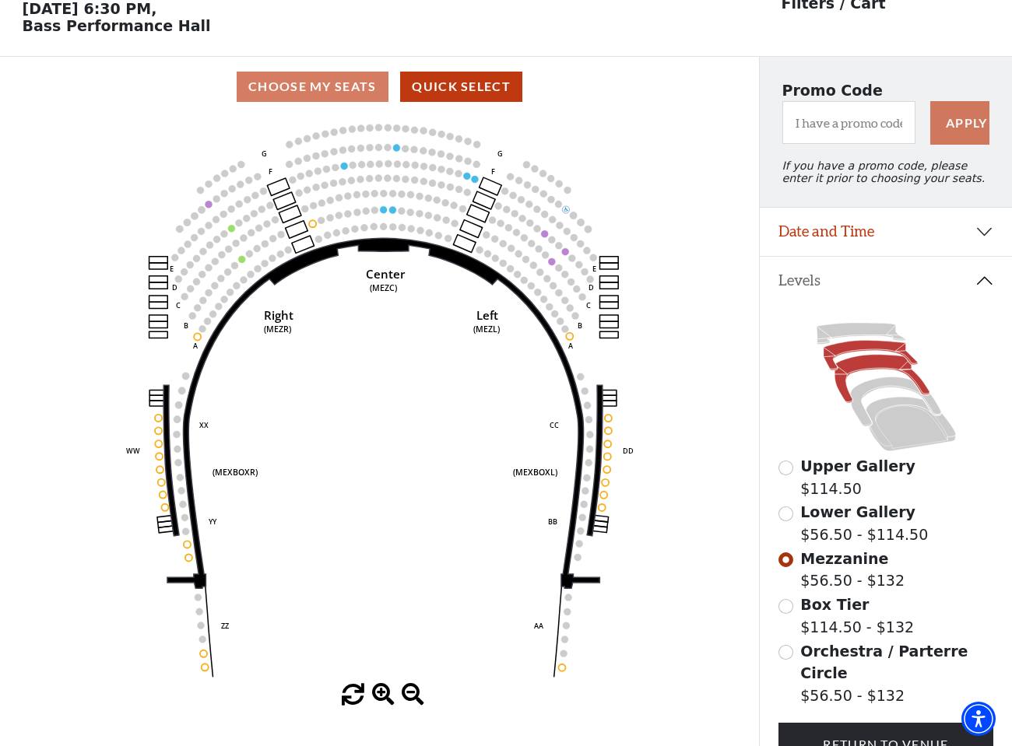
click at [856, 348] on icon at bounding box center [870, 356] width 94 height 30
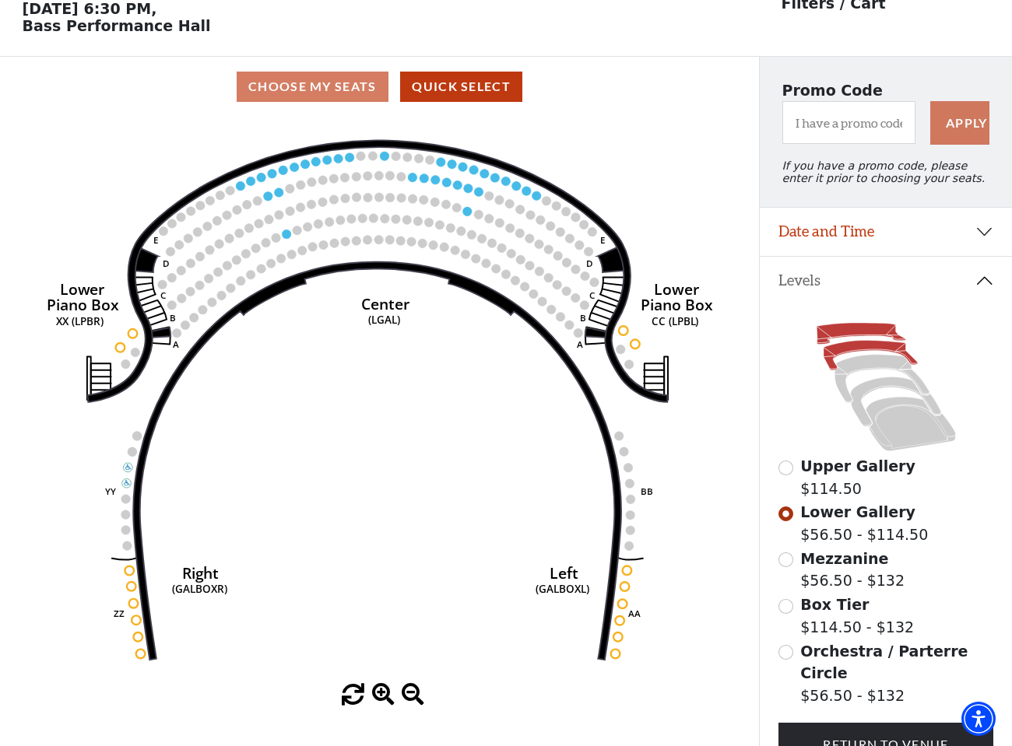
click at [850, 331] on icon at bounding box center [860, 333] width 89 height 21
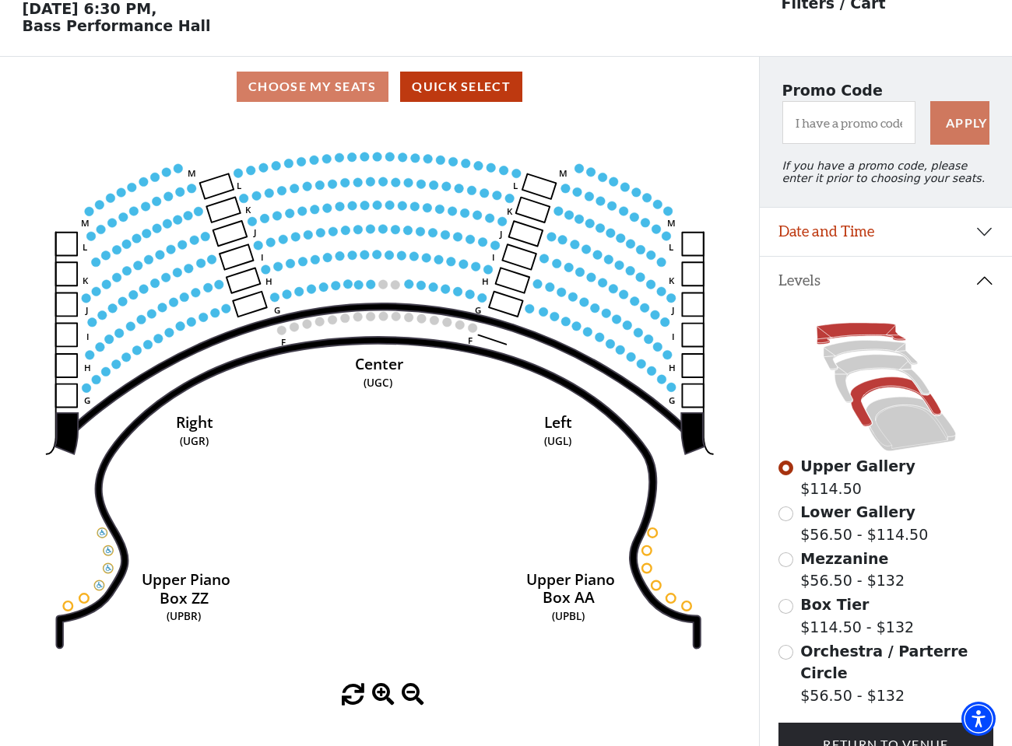
click at [859, 391] on icon at bounding box center [895, 401] width 90 height 49
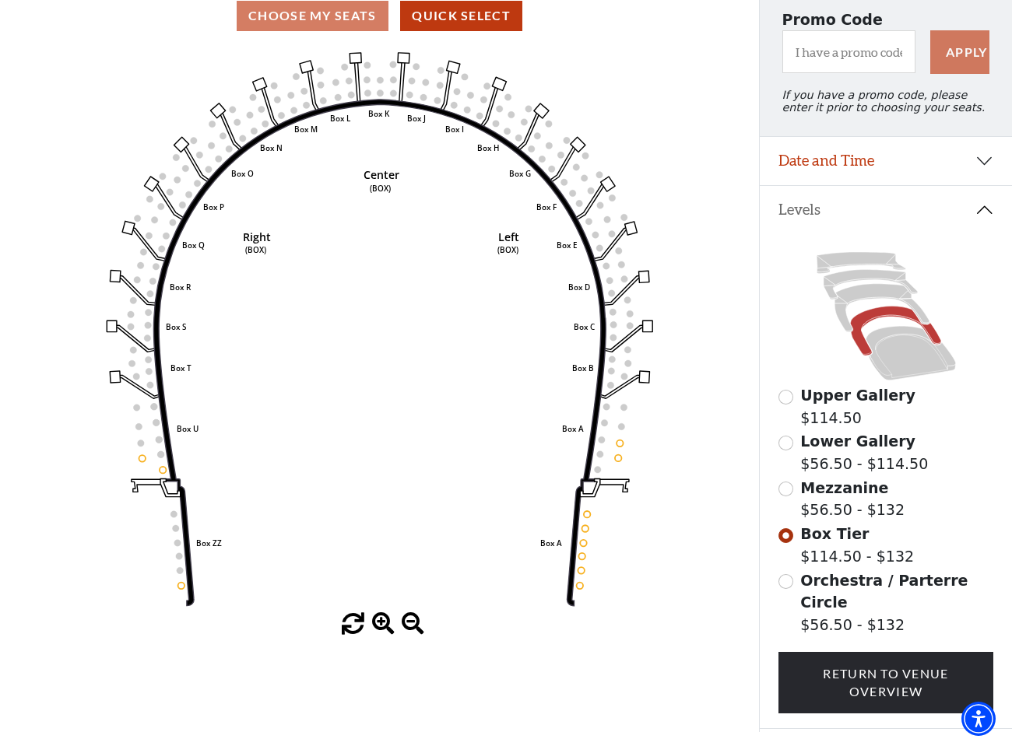
scroll to position [145, 0]
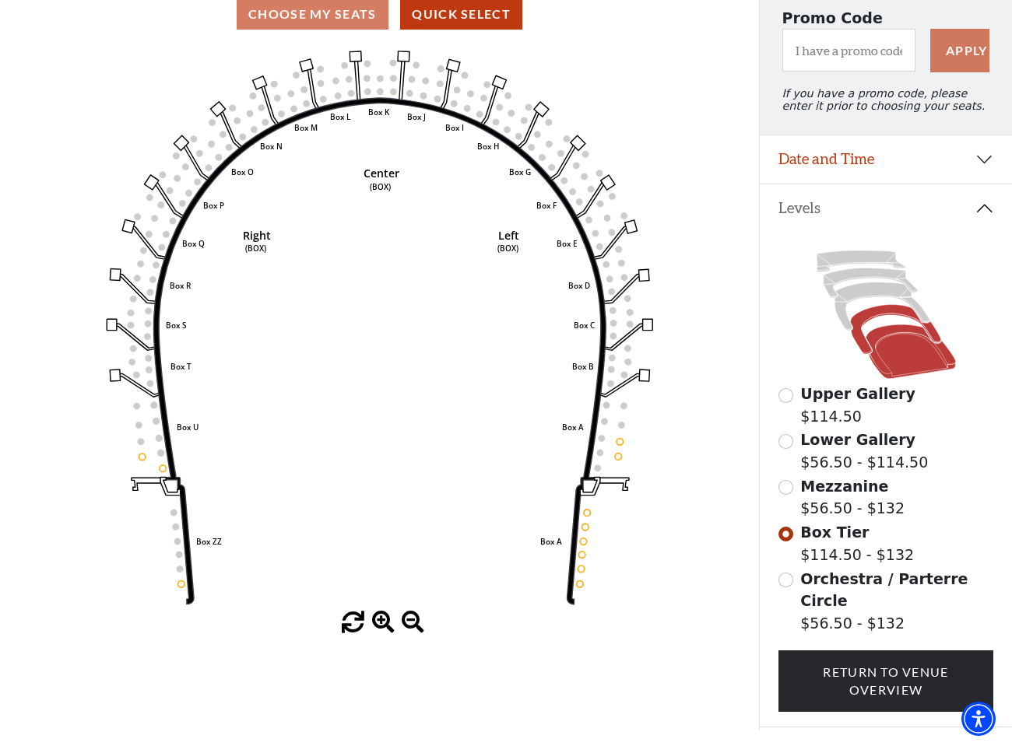
click at [886, 332] on icon at bounding box center [909, 351] width 89 height 54
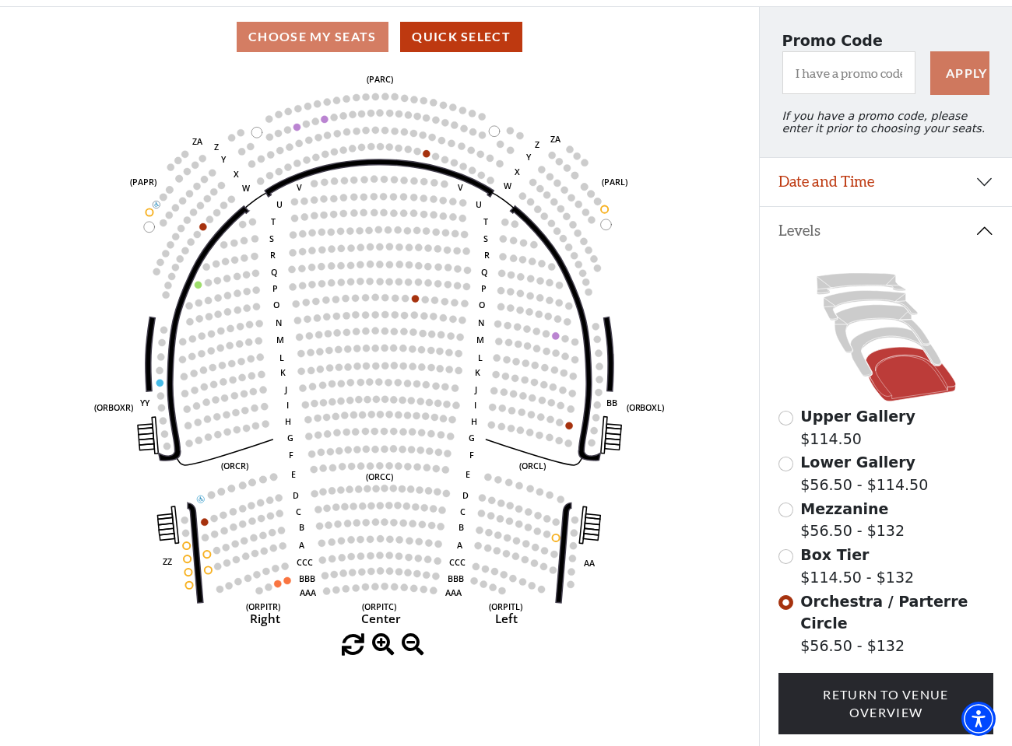
scroll to position [124, 0]
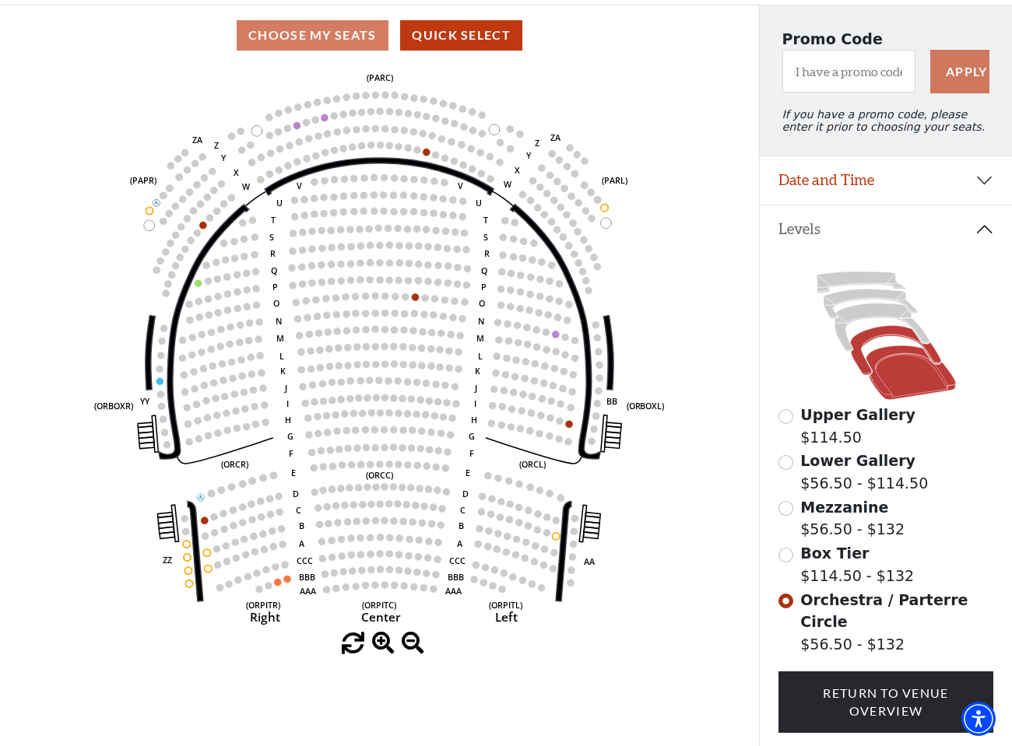
click at [875, 335] on icon at bounding box center [895, 350] width 90 height 49
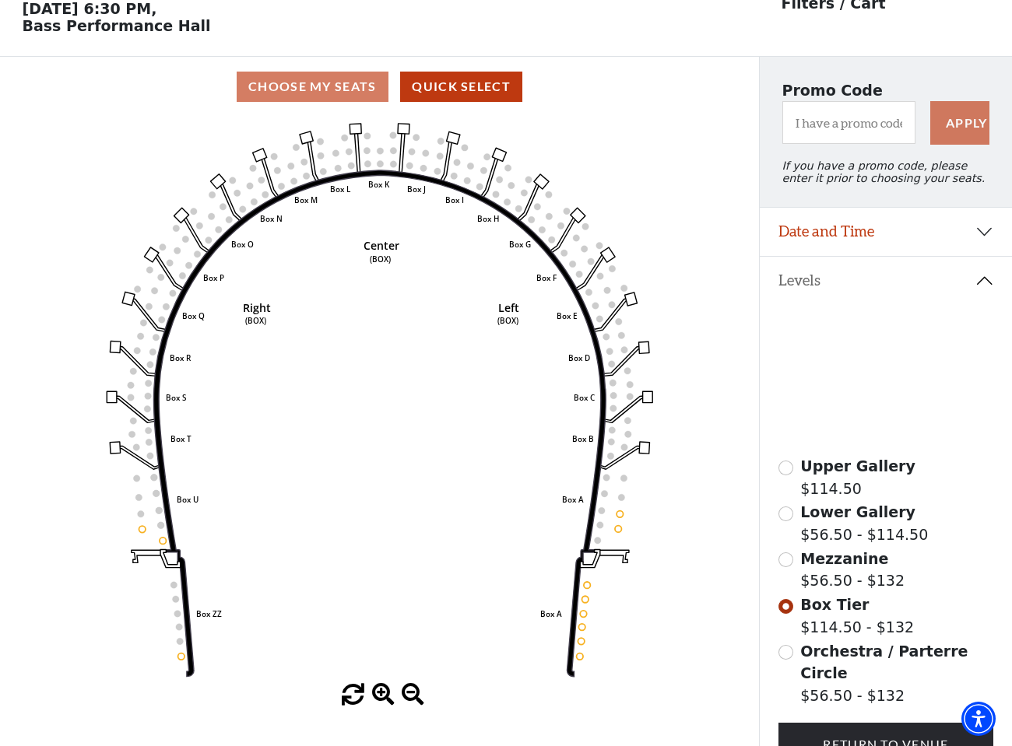
scroll to position [114, 0]
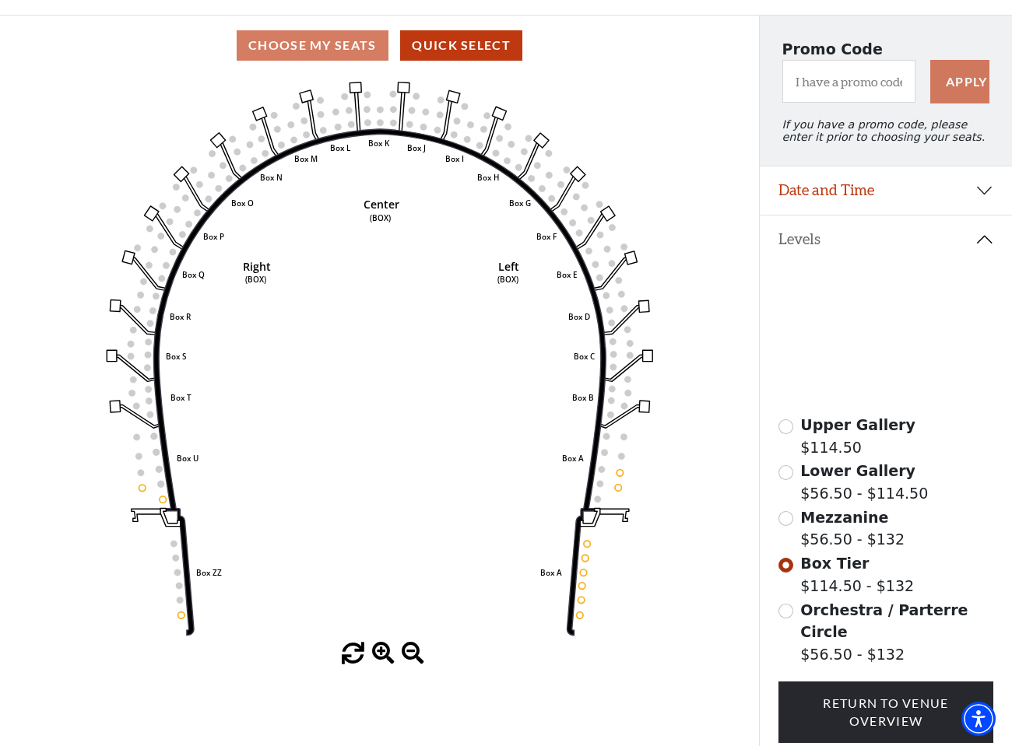
click at [852, 324] on icon at bounding box center [881, 338] width 95 height 48
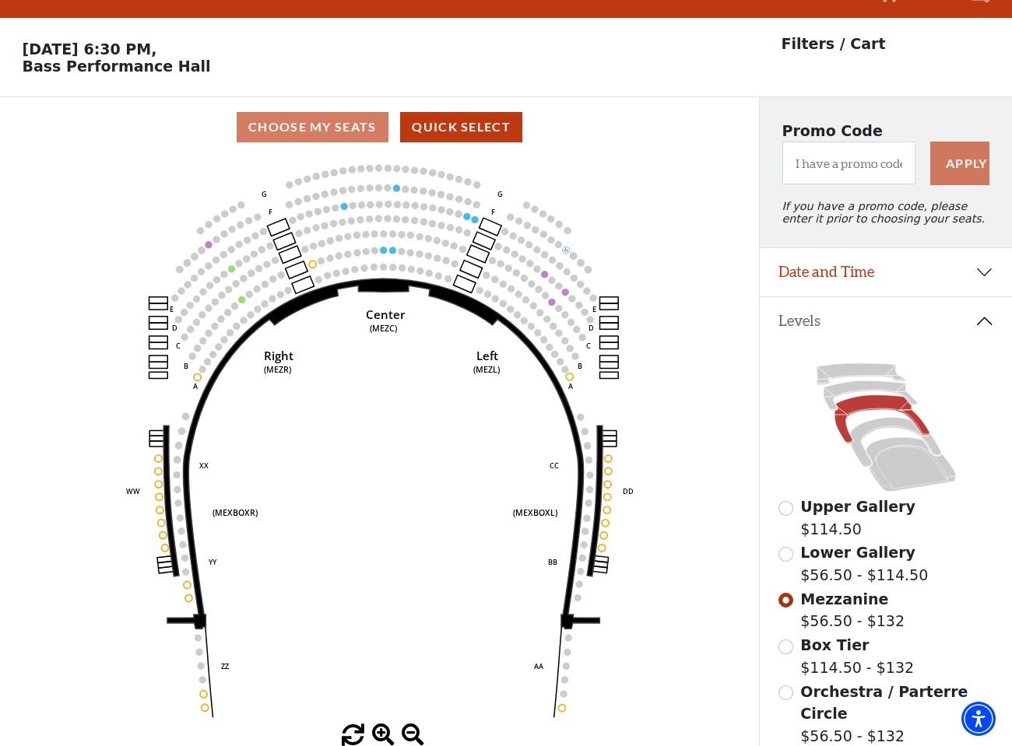
scroll to position [54, 0]
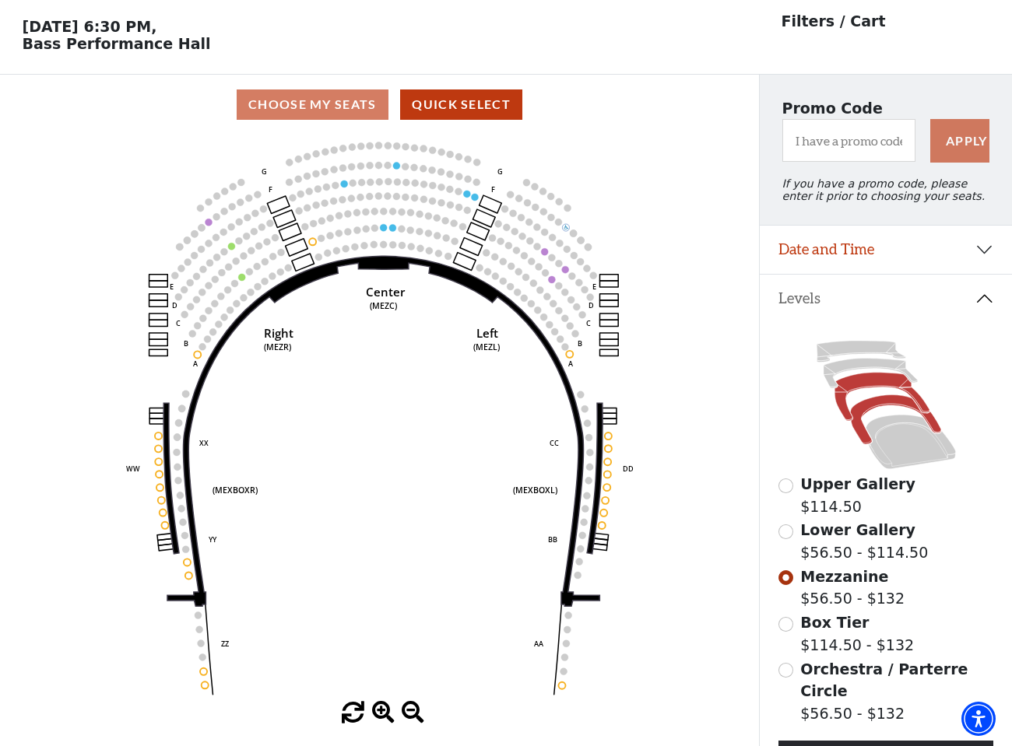
click at [881, 405] on icon at bounding box center [895, 419] width 90 height 49
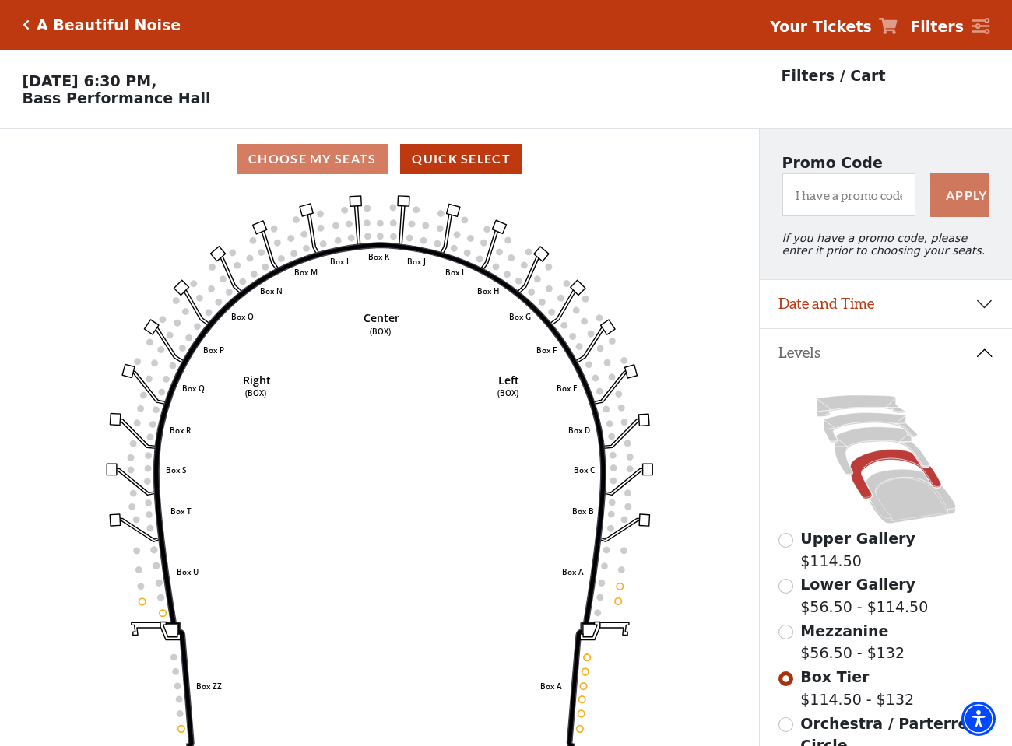
scroll to position [72, 0]
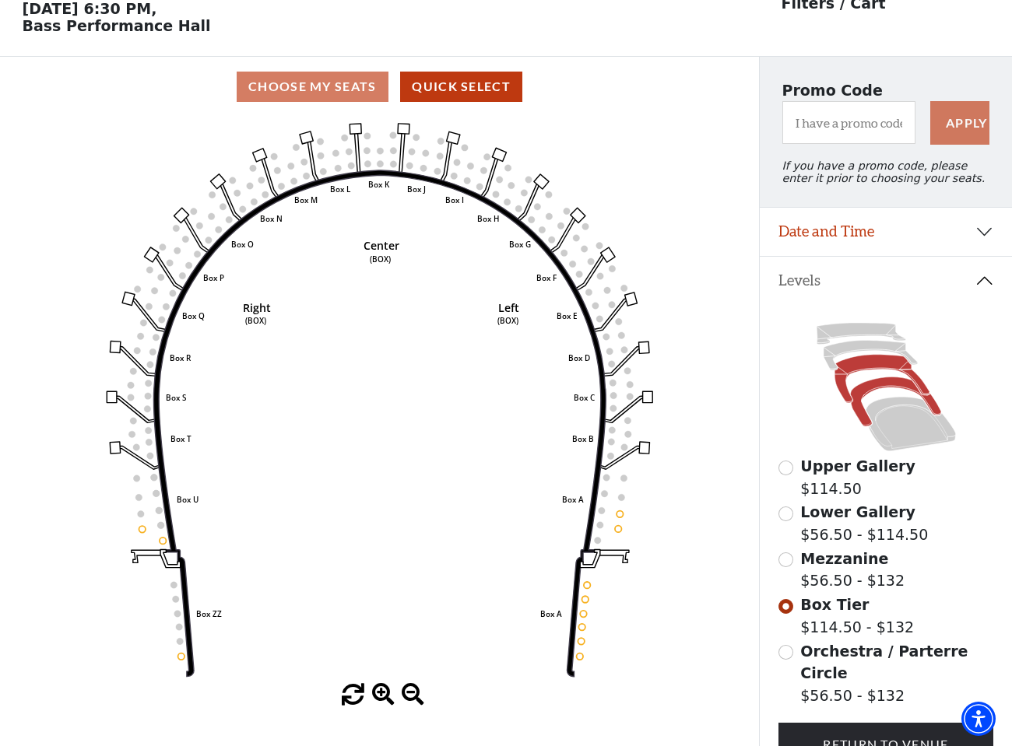
click at [856, 363] on icon at bounding box center [881, 379] width 95 height 48
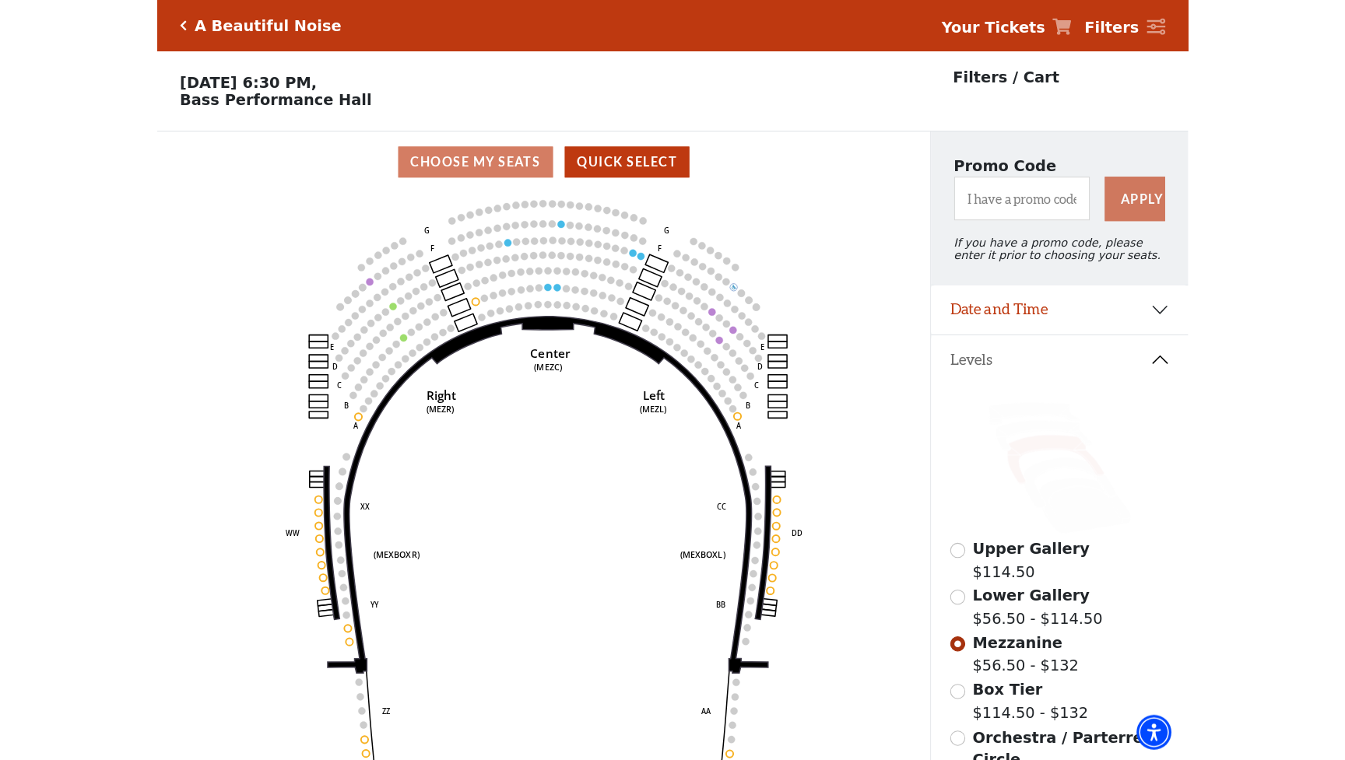
scroll to position [0, 0]
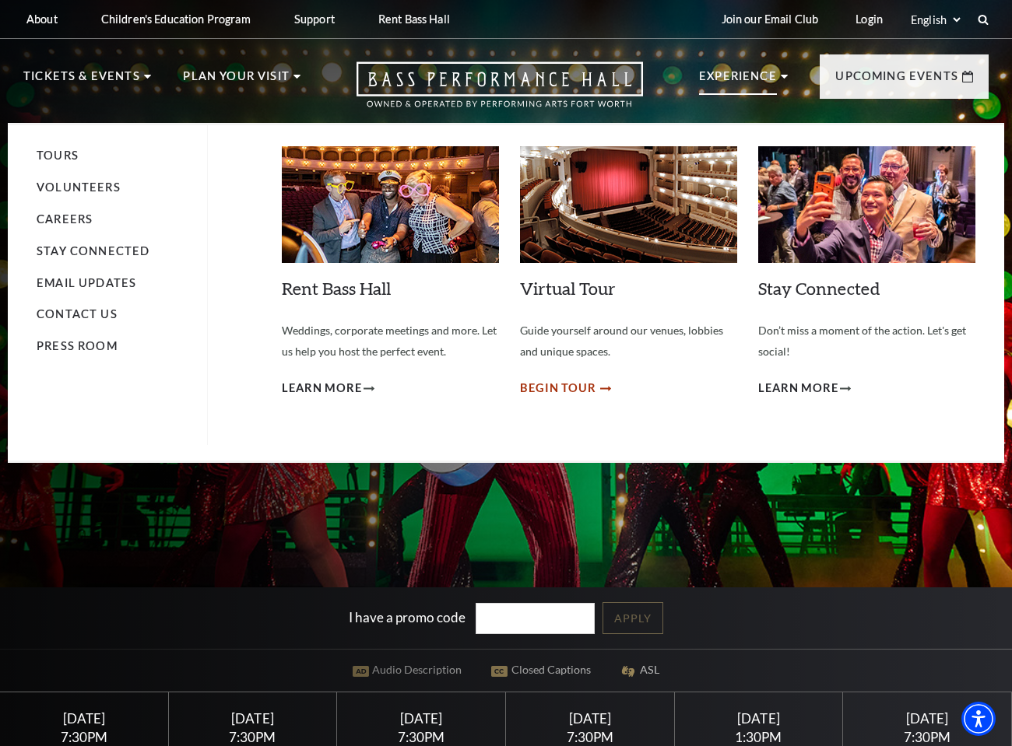
click at [551, 387] on span "Begin Tour" at bounding box center [558, 388] width 76 height 19
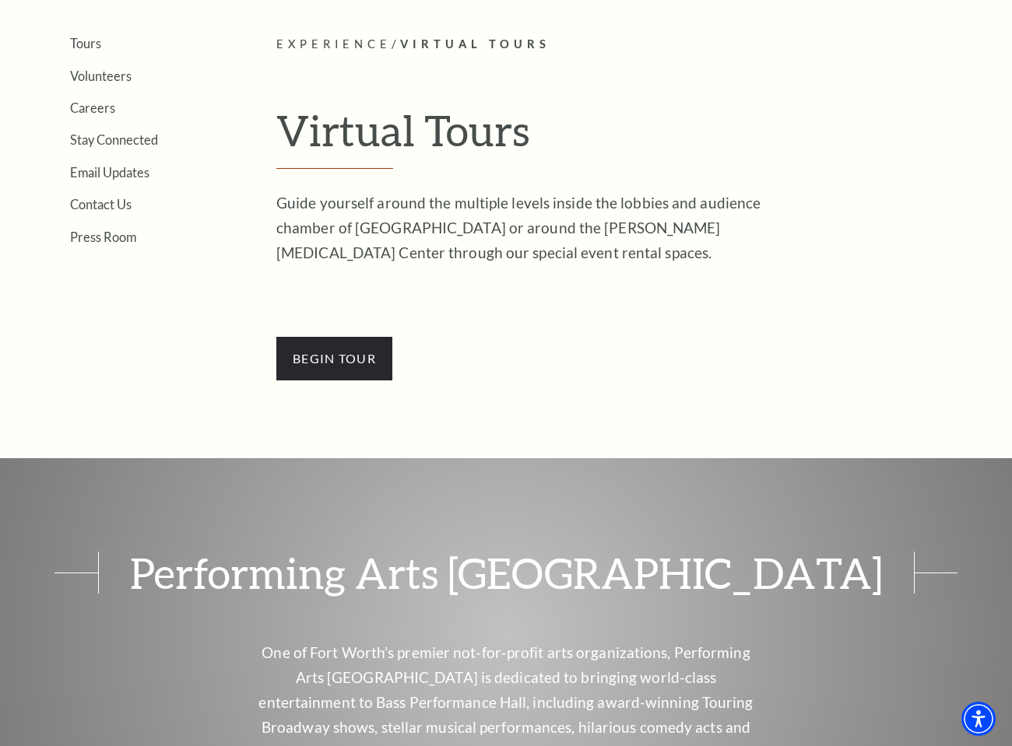
scroll to position [391, 0]
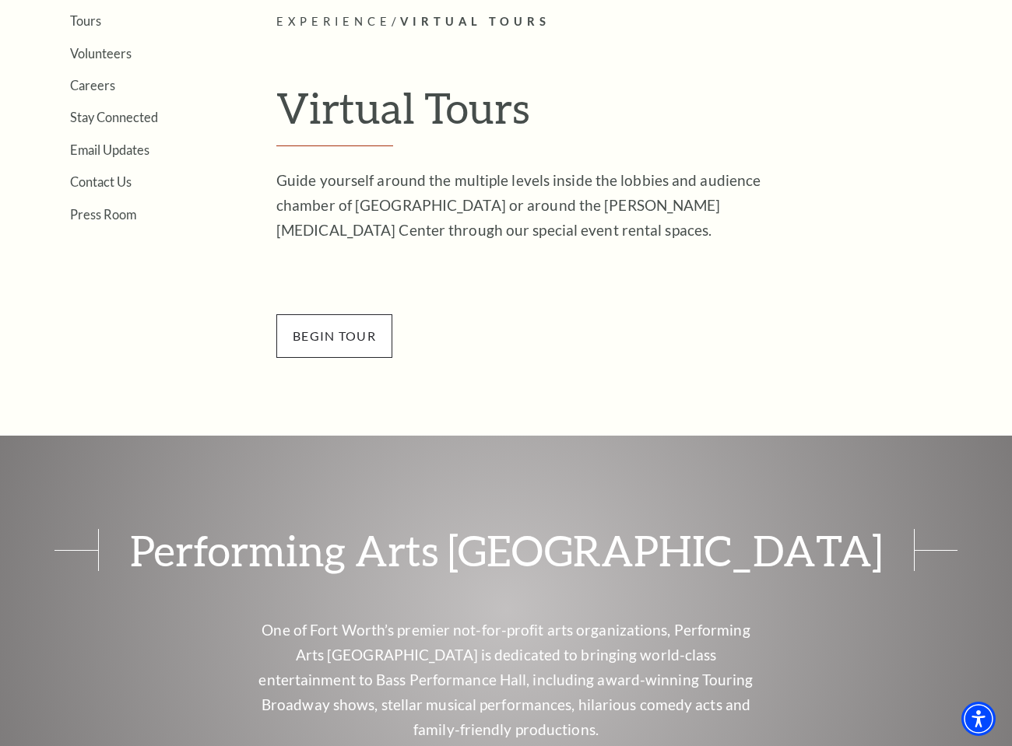
click at [368, 331] on span "BEGin Tour" at bounding box center [334, 336] width 116 height 44
click at [323, 345] on span "BEGin Tour" at bounding box center [334, 336] width 116 height 44
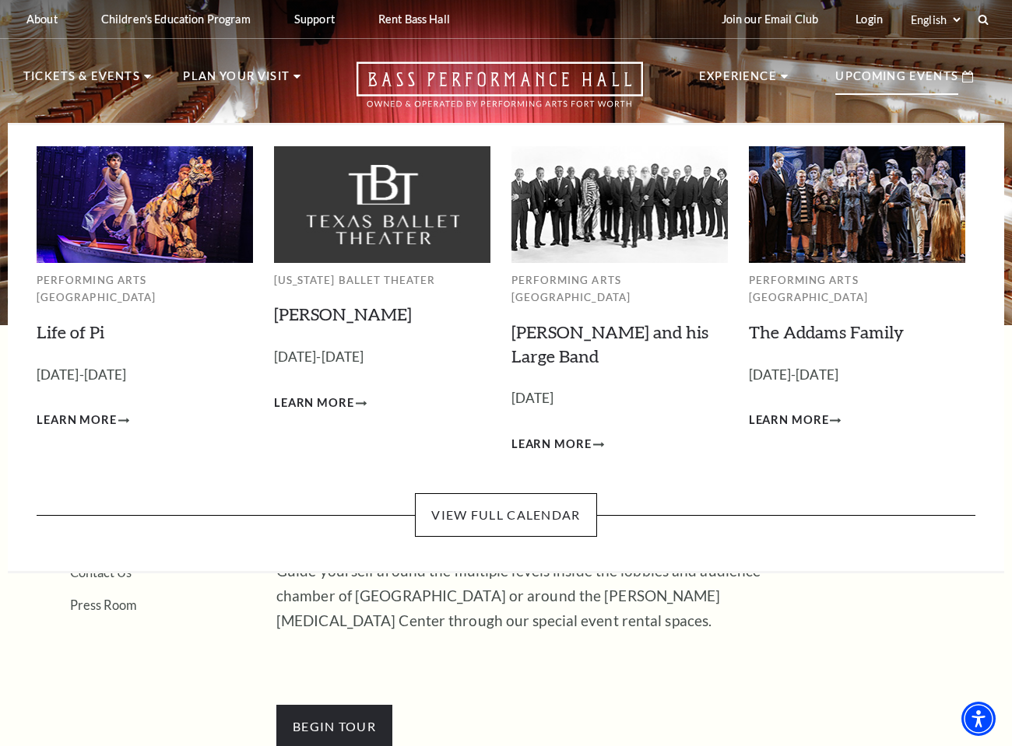
scroll to position [7, 0]
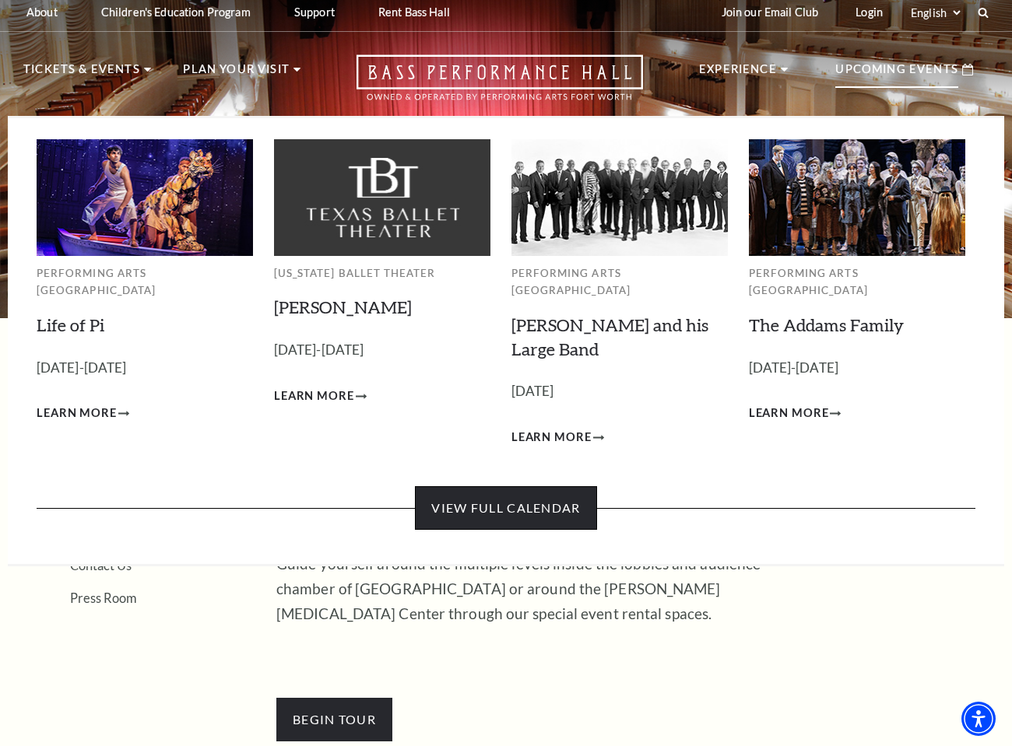
click at [514, 486] on link "View Full Calendar" at bounding box center [505, 508] width 181 height 44
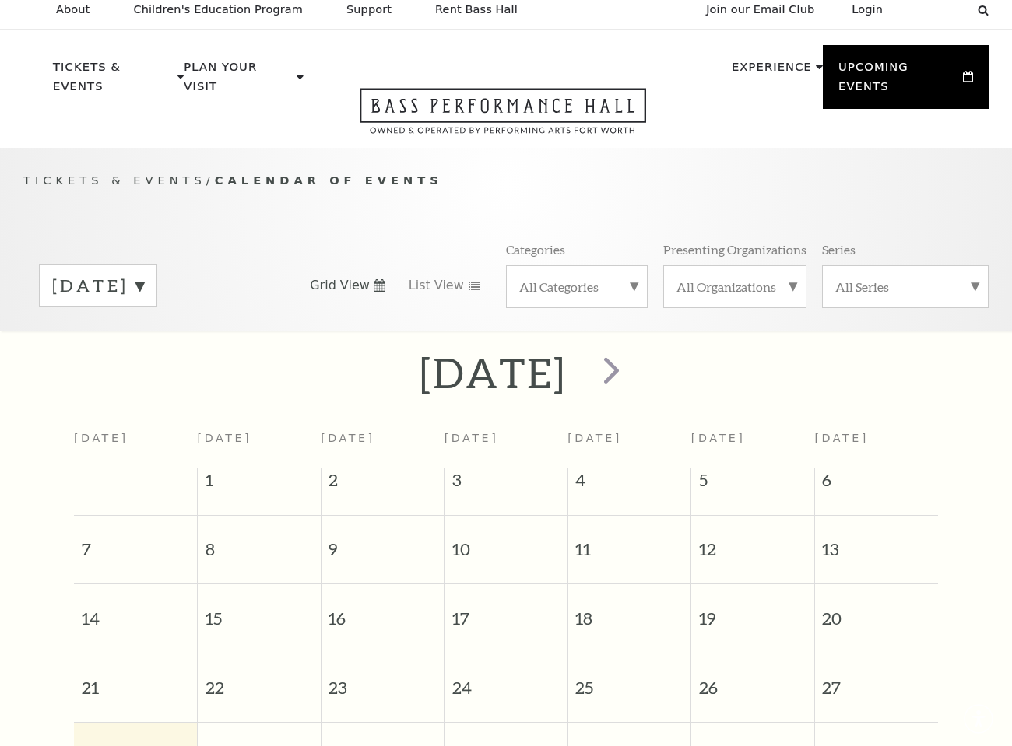
scroll to position [121, 0]
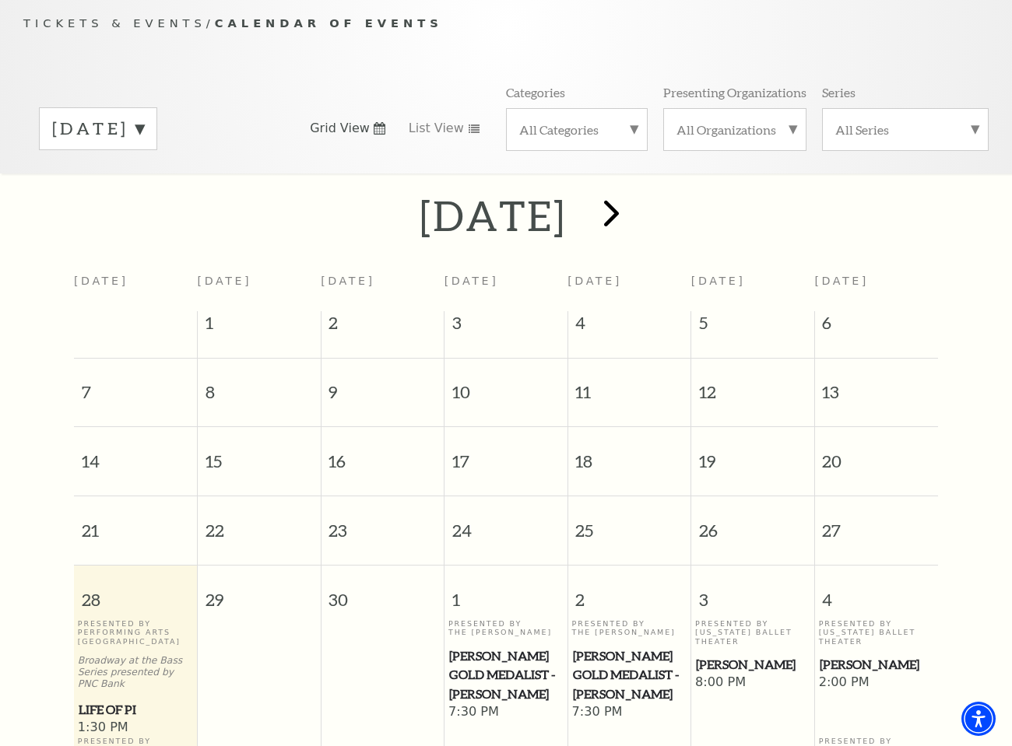
click at [633, 191] on span "next" at bounding box center [611, 213] width 44 height 44
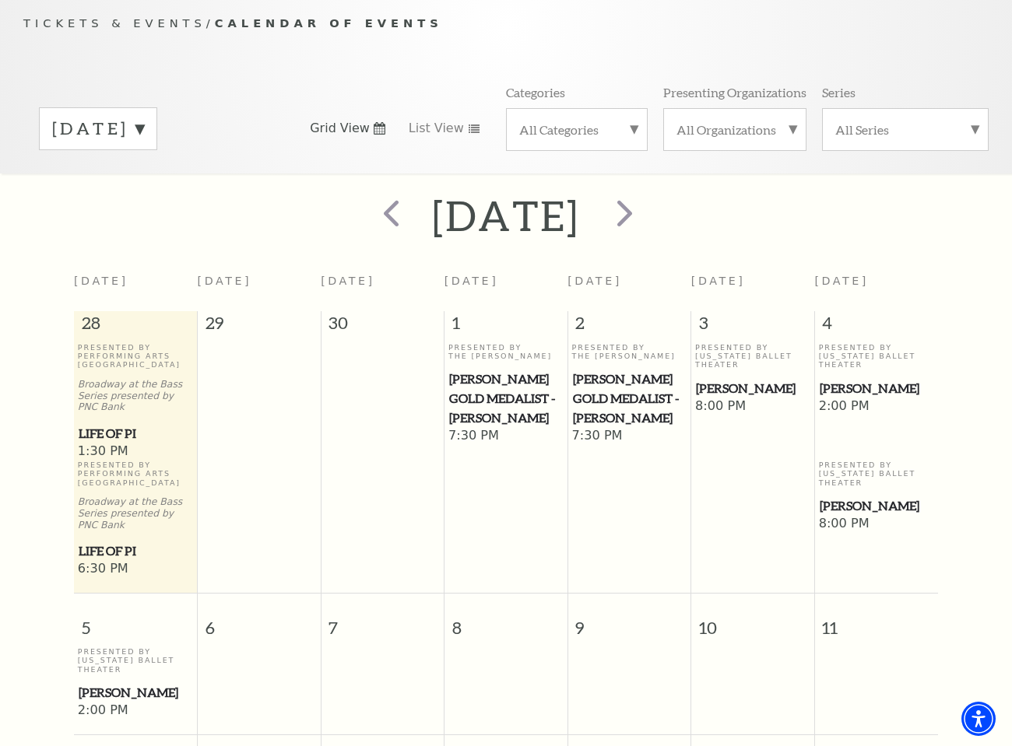
scroll to position [137, 0]
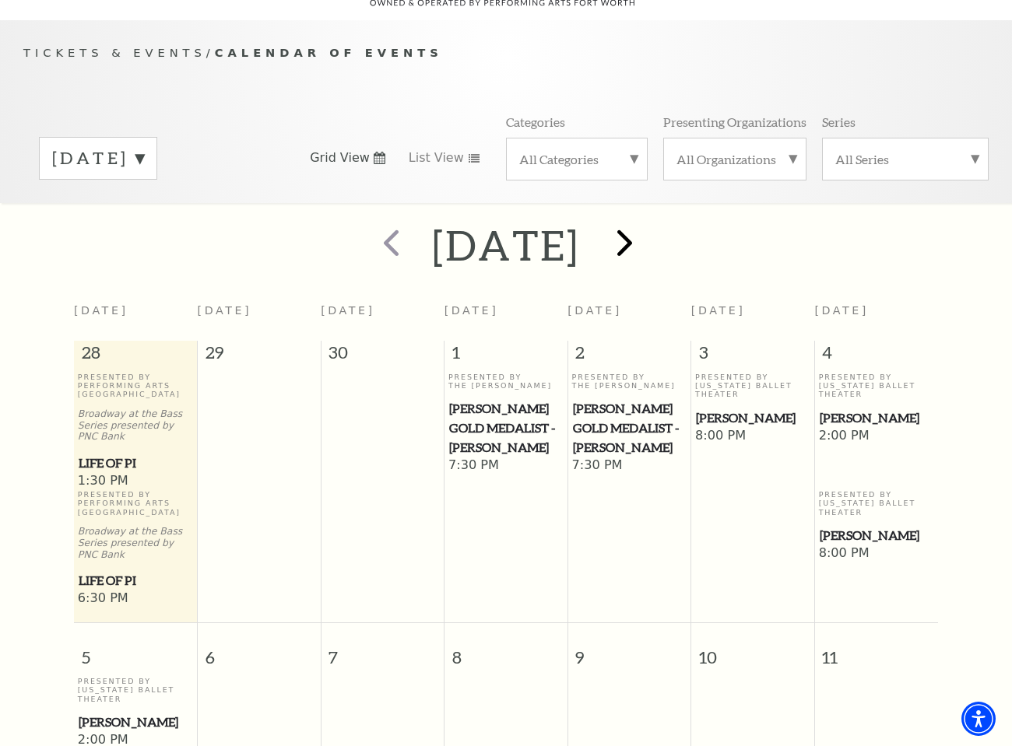
click at [647, 220] on span "next" at bounding box center [624, 242] width 44 height 44
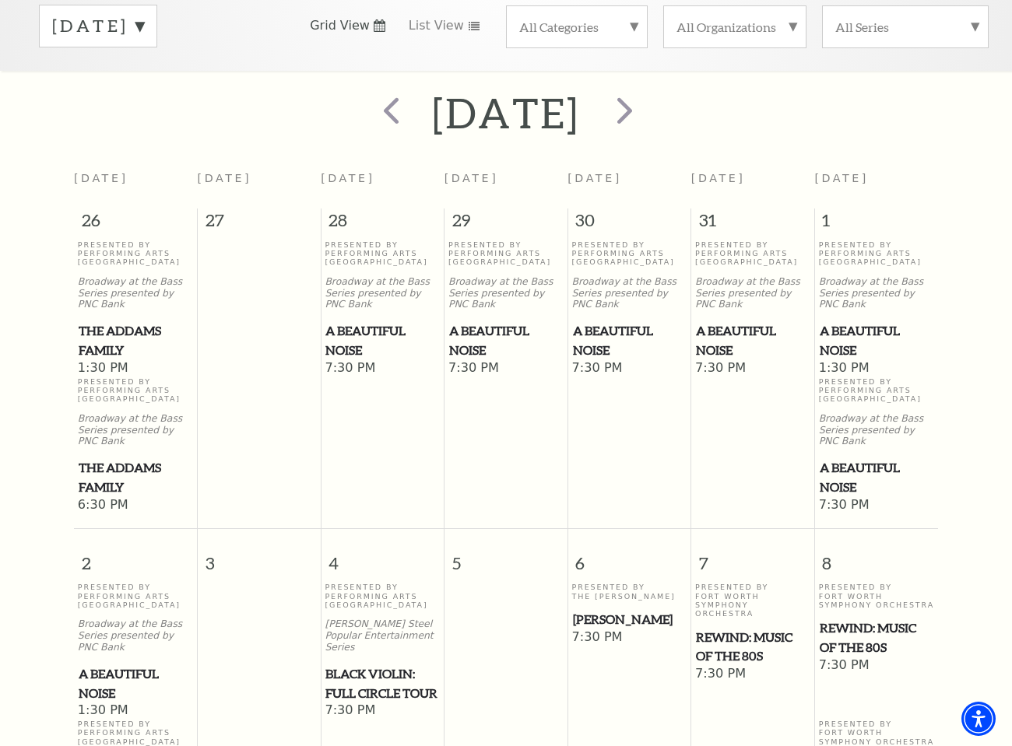
scroll to position [275, 0]
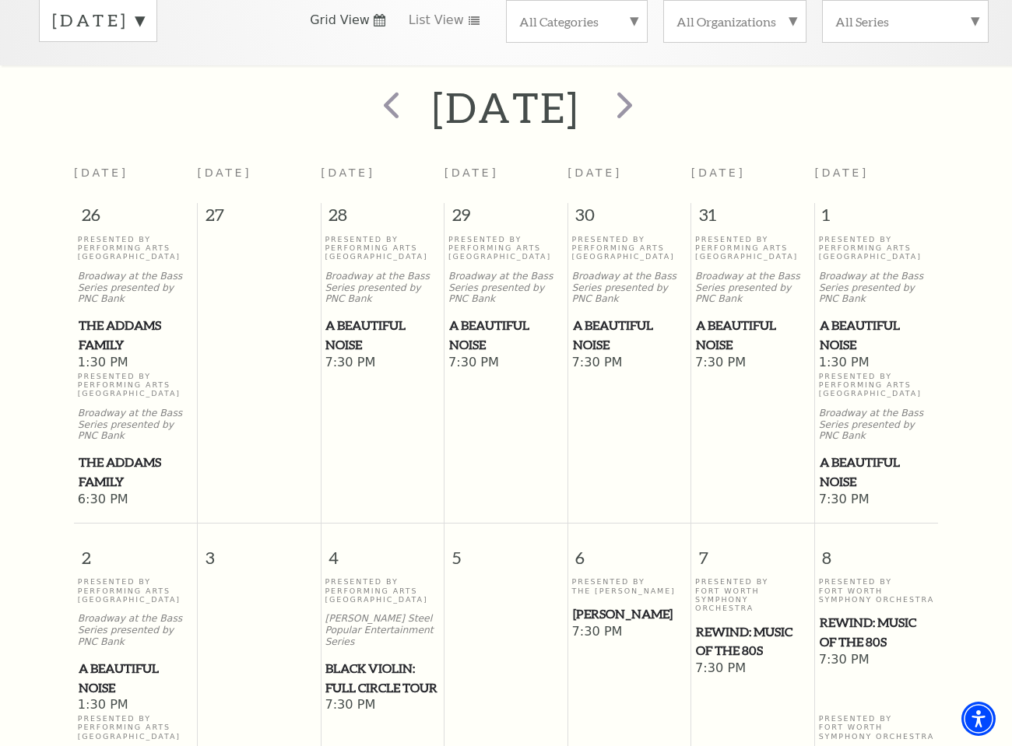
click at [854, 316] on span "A Beautiful Noise" at bounding box center [876, 335] width 114 height 38
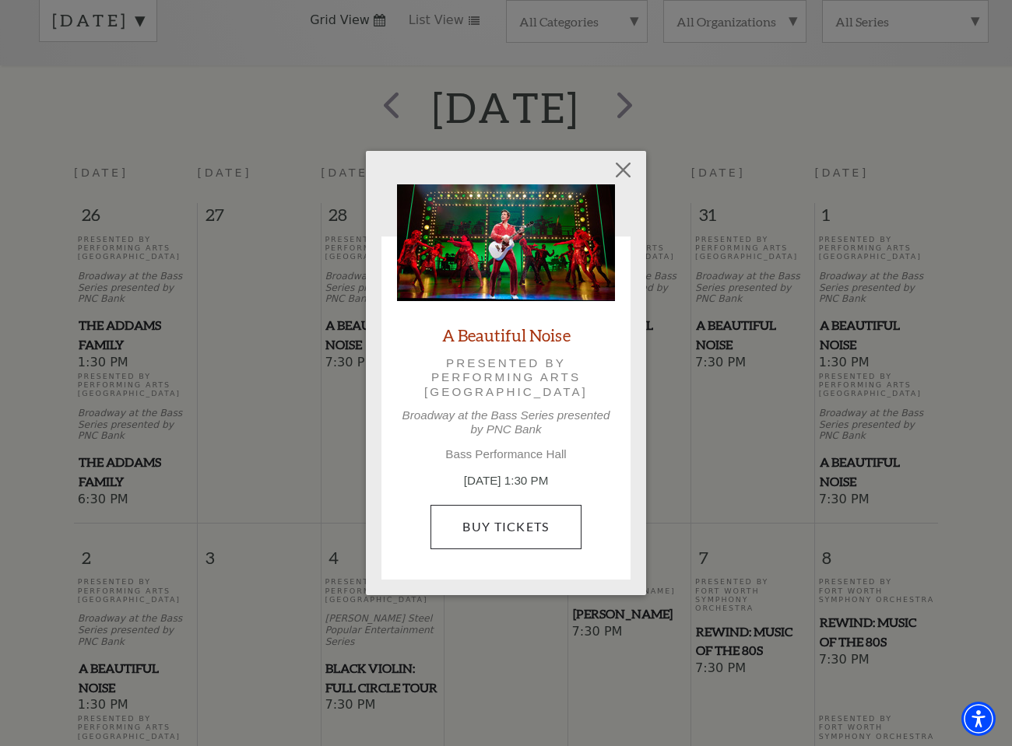
click at [510, 520] on link "Buy Tickets" at bounding box center [505, 527] width 150 height 44
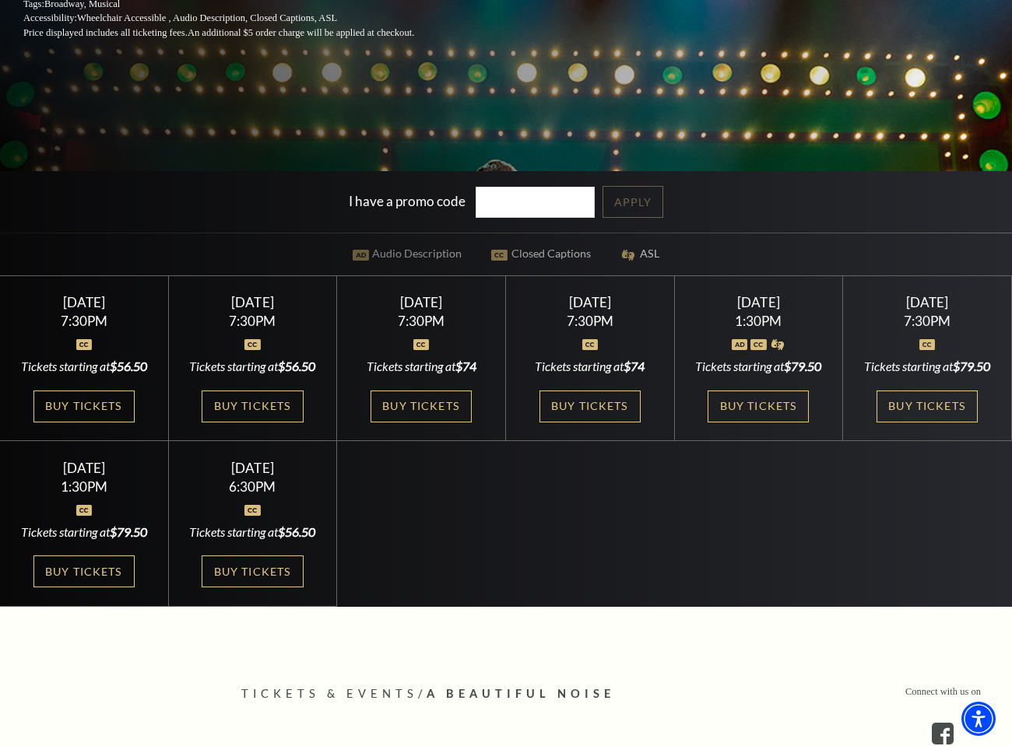
scroll to position [426, 0]
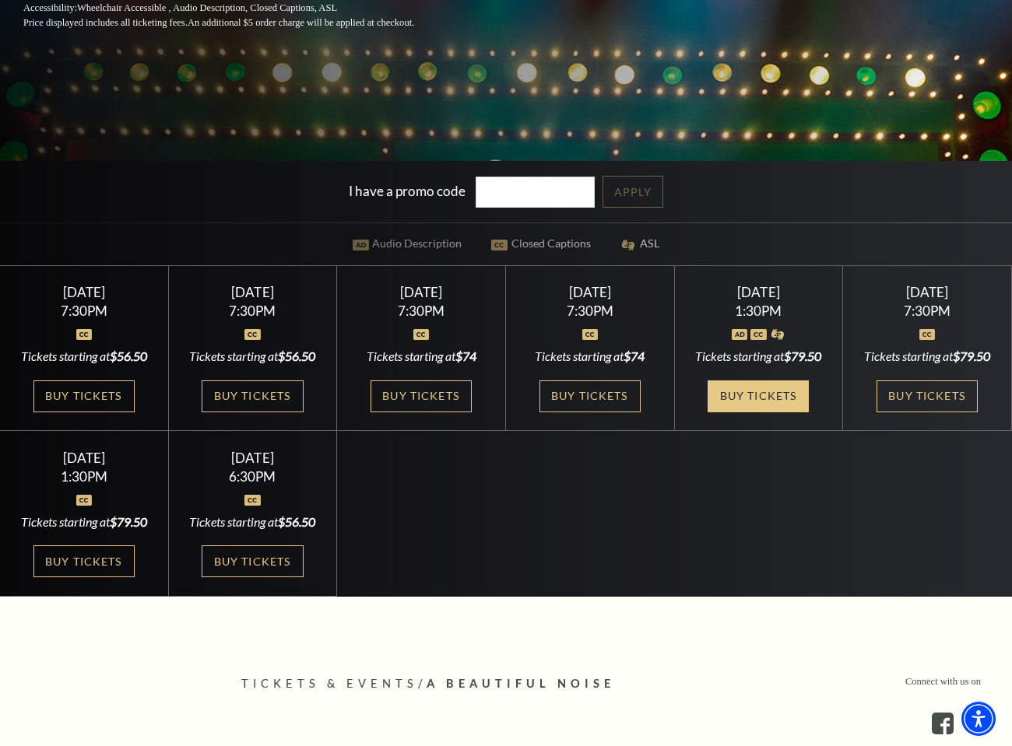
click at [750, 411] on link "Buy Tickets" at bounding box center [757, 396] width 101 height 32
click at [752, 410] on link "Buy Tickets" at bounding box center [757, 396] width 101 height 32
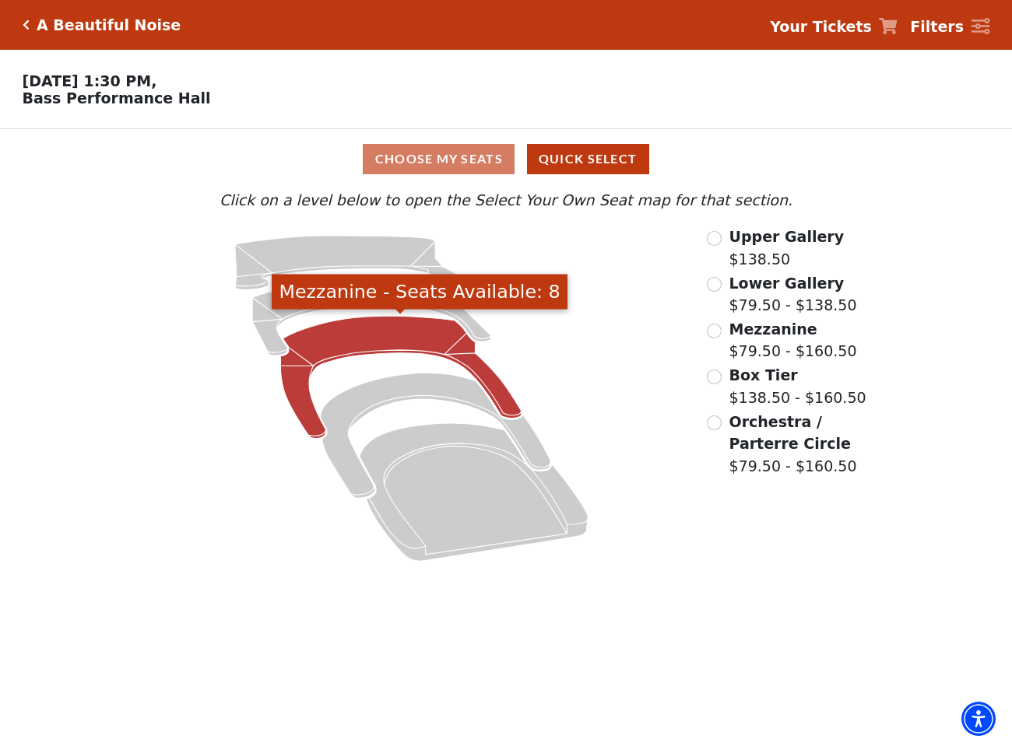
click at [415, 331] on icon "Mezzanine - Seats Available: 8" at bounding box center [400, 377] width 240 height 122
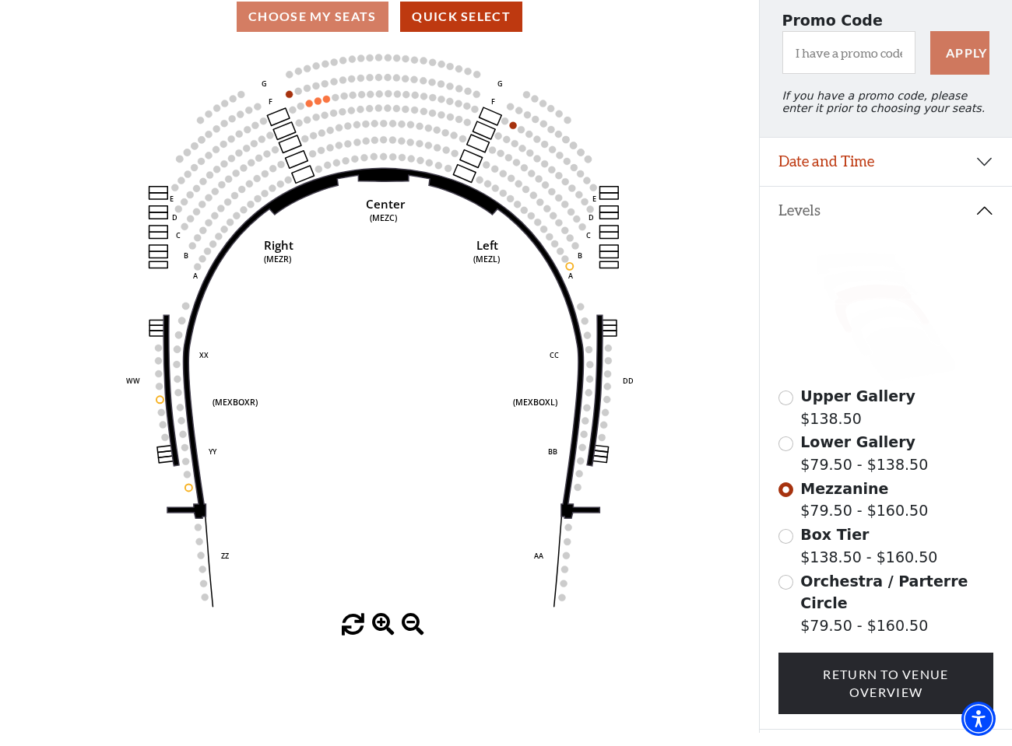
scroll to position [144, 0]
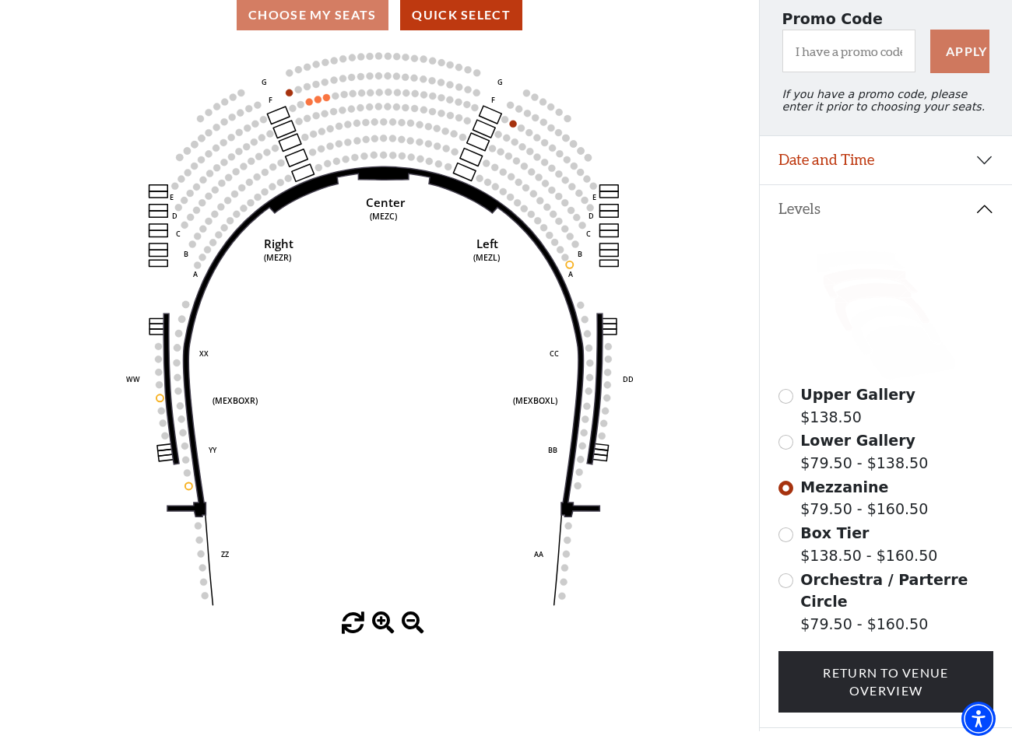
click at [854, 275] on icon at bounding box center [870, 284] width 94 height 30
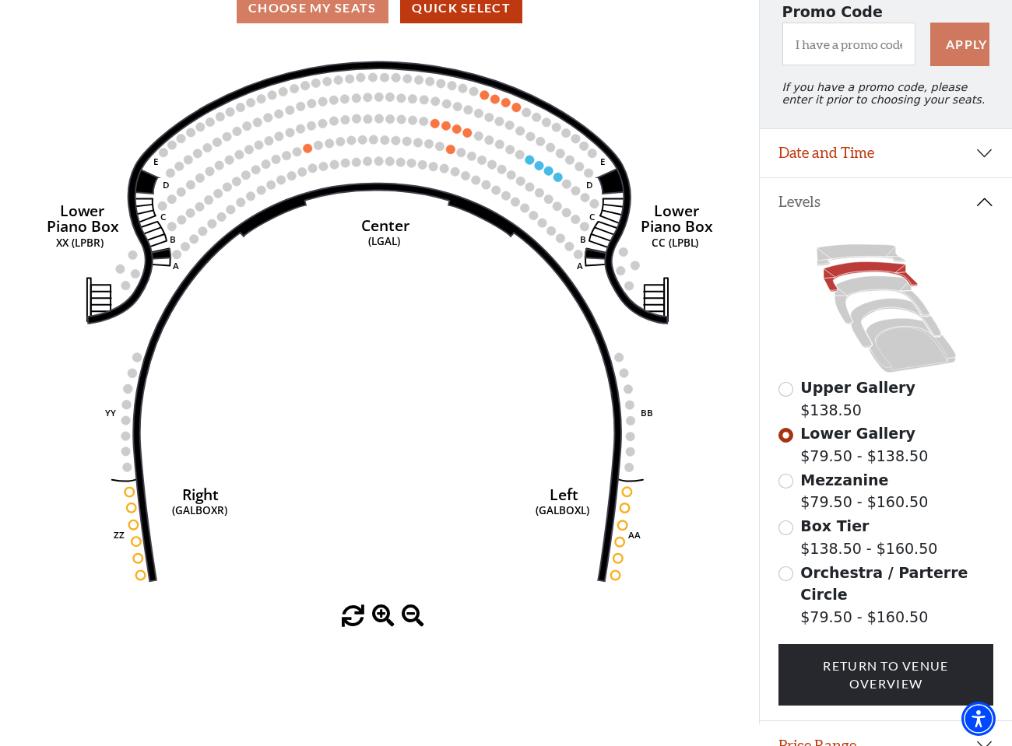
scroll to position [160, 0]
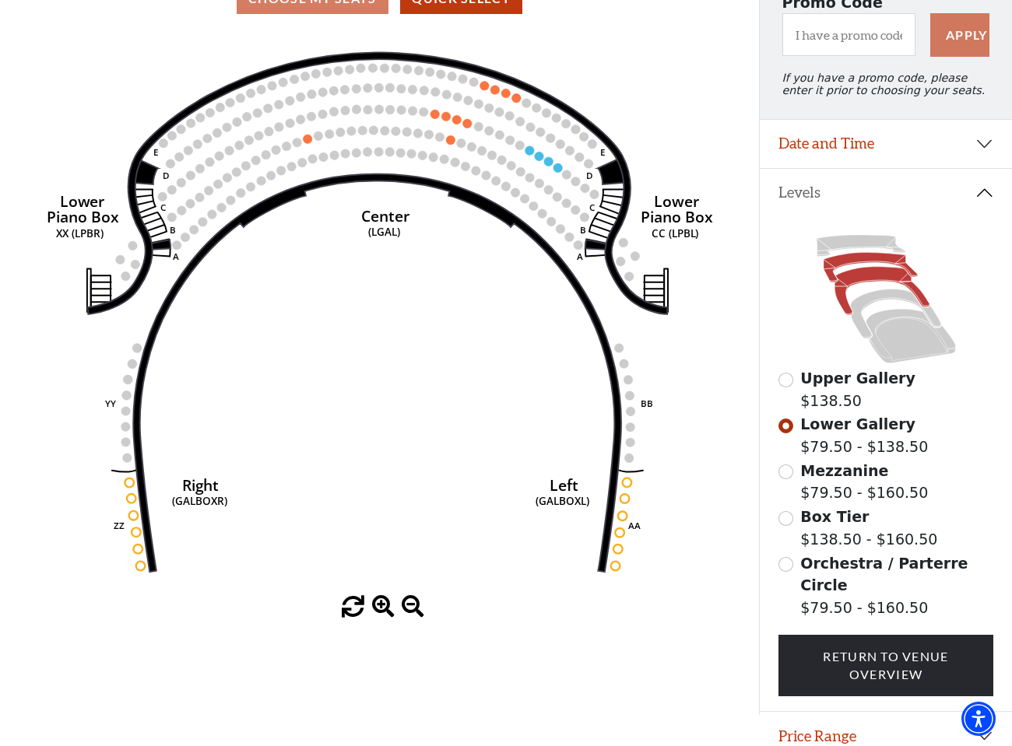
click at [843, 276] on icon at bounding box center [881, 291] width 95 height 48
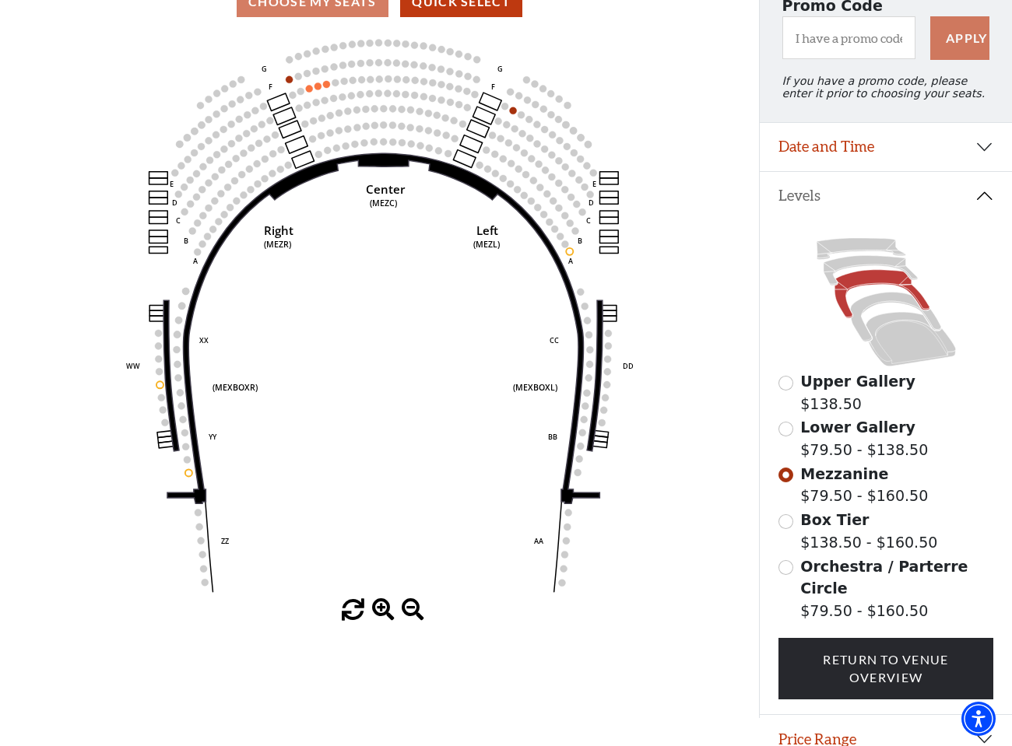
scroll to position [156, 0]
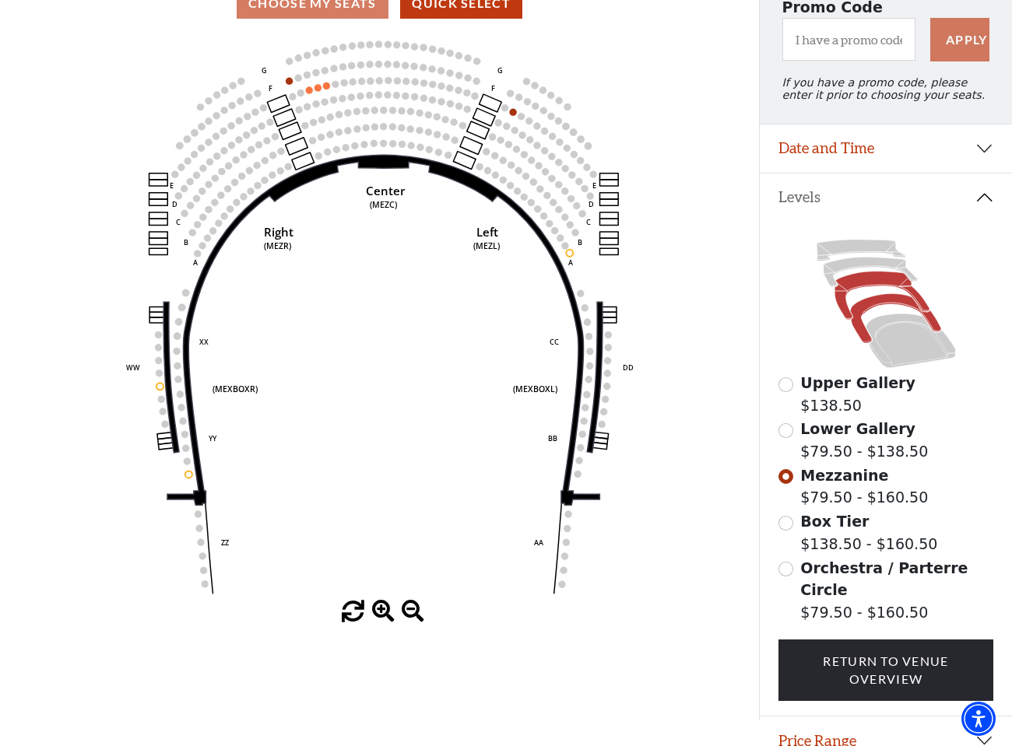
click at [883, 302] on icon at bounding box center [895, 318] width 90 height 49
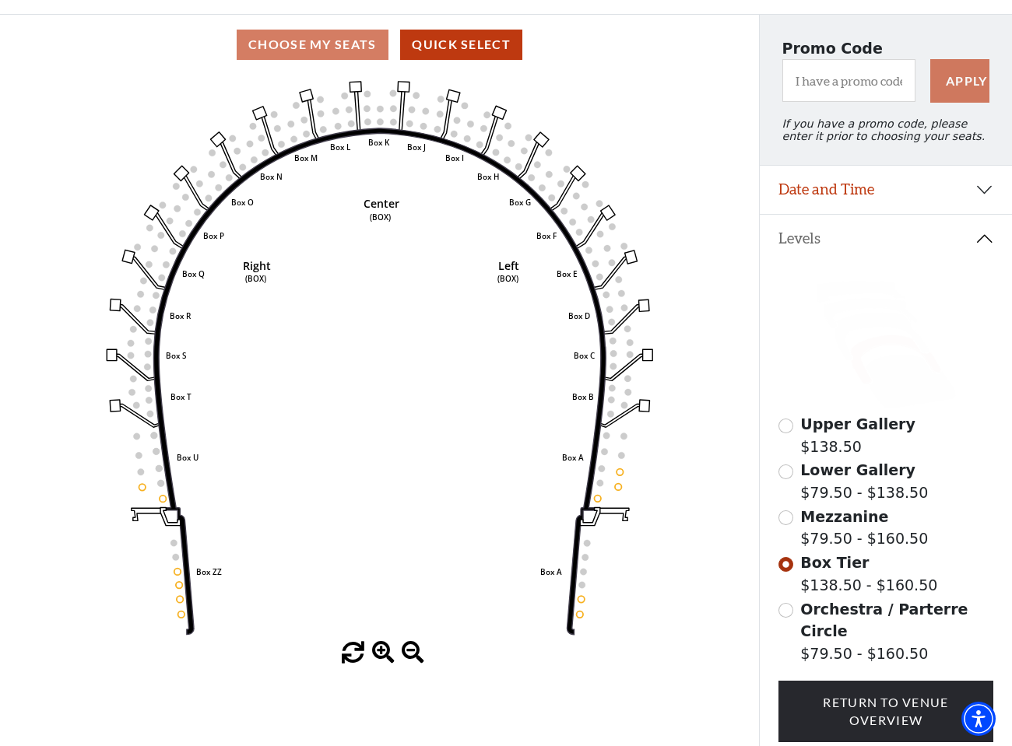
scroll to position [150, 0]
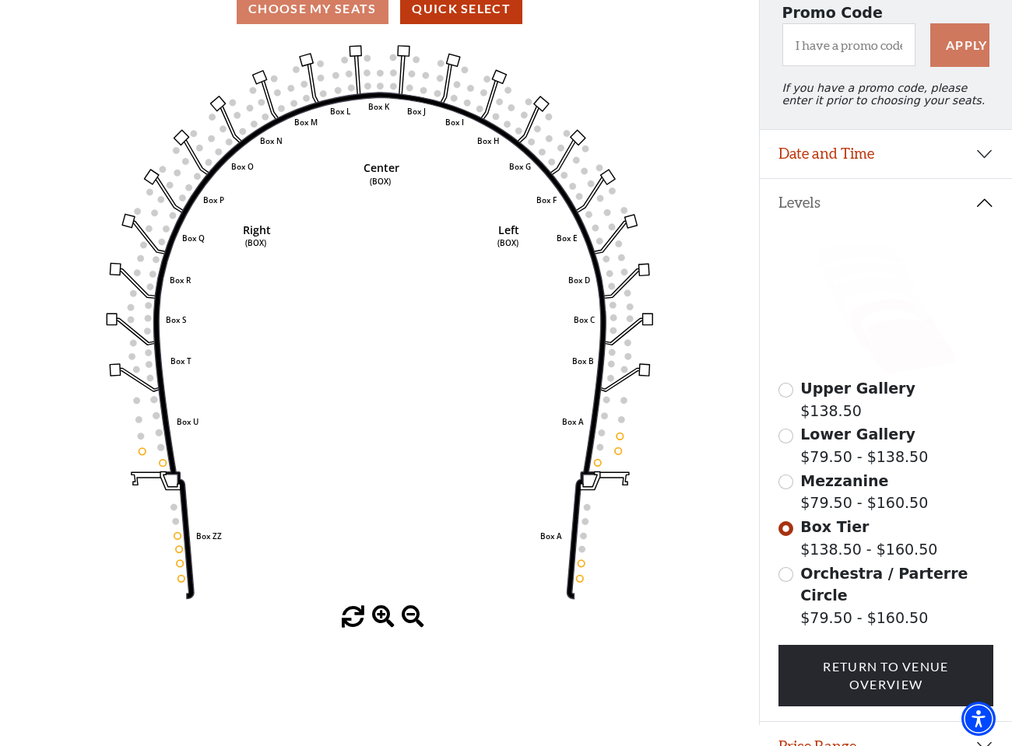
click at [892, 338] on icon at bounding box center [909, 346] width 89 height 54
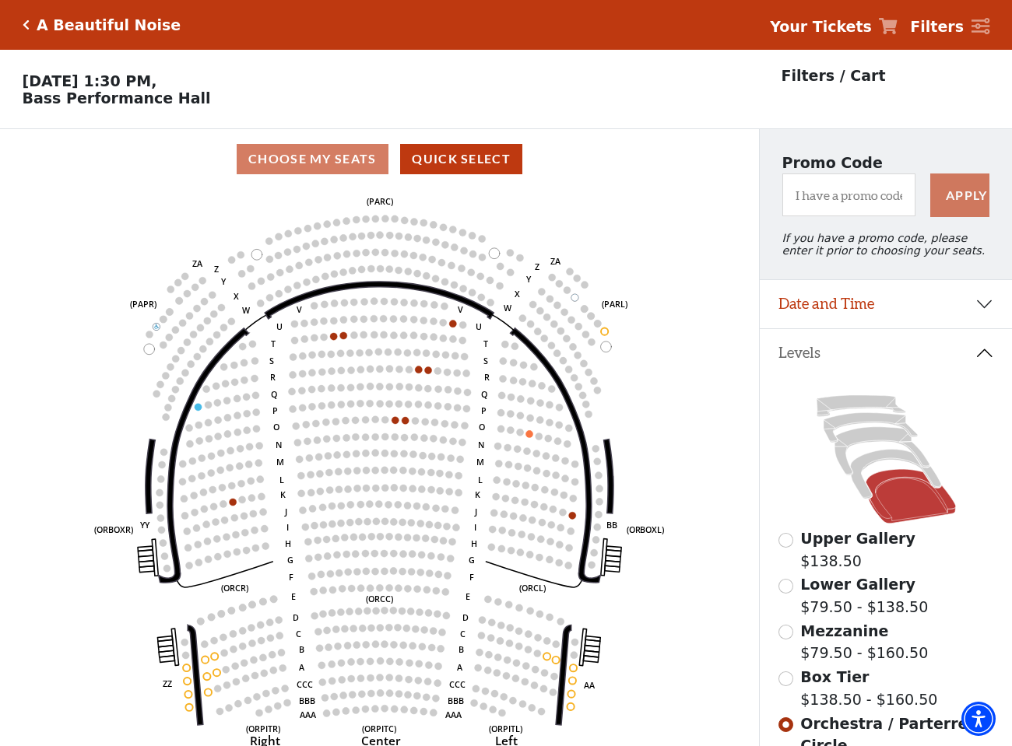
scroll to position [0, 0]
click at [868, 395] on icon at bounding box center [886, 459] width 216 height 136
click at [871, 402] on icon at bounding box center [860, 405] width 89 height 21
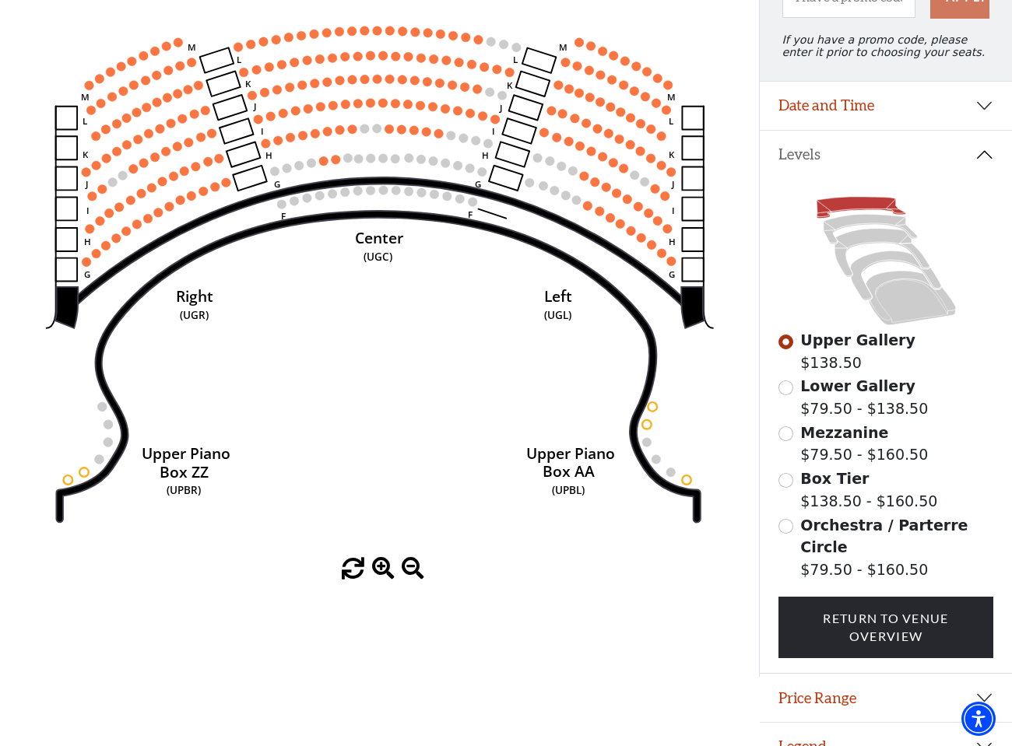
scroll to position [198, 0]
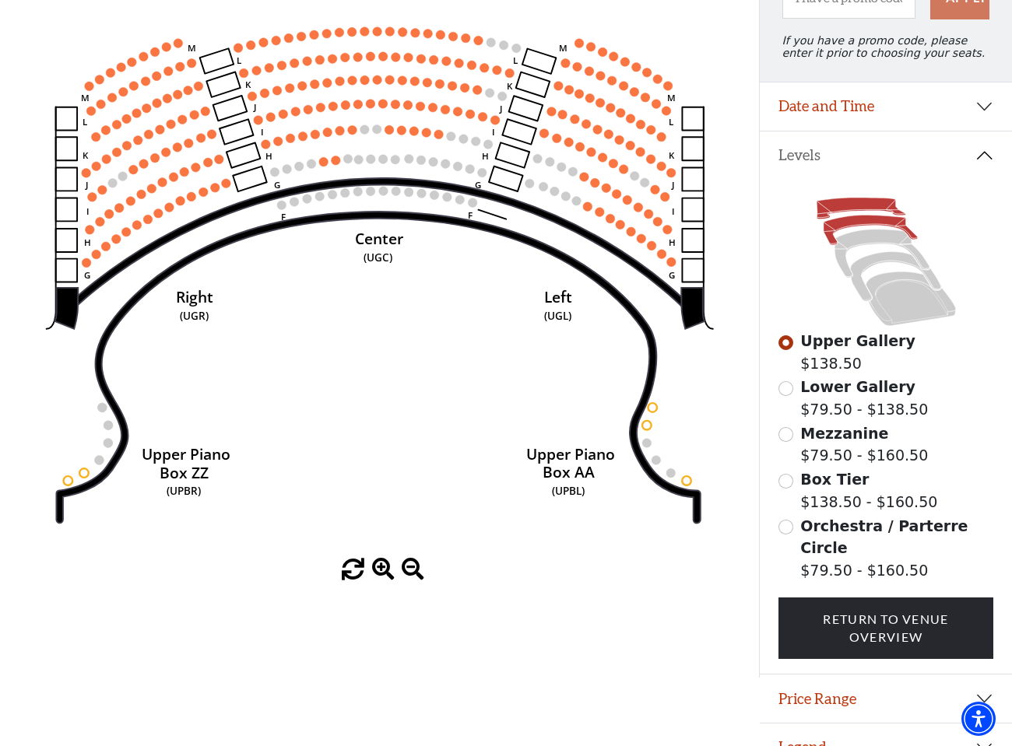
click at [871, 222] on icon at bounding box center [870, 231] width 94 height 30
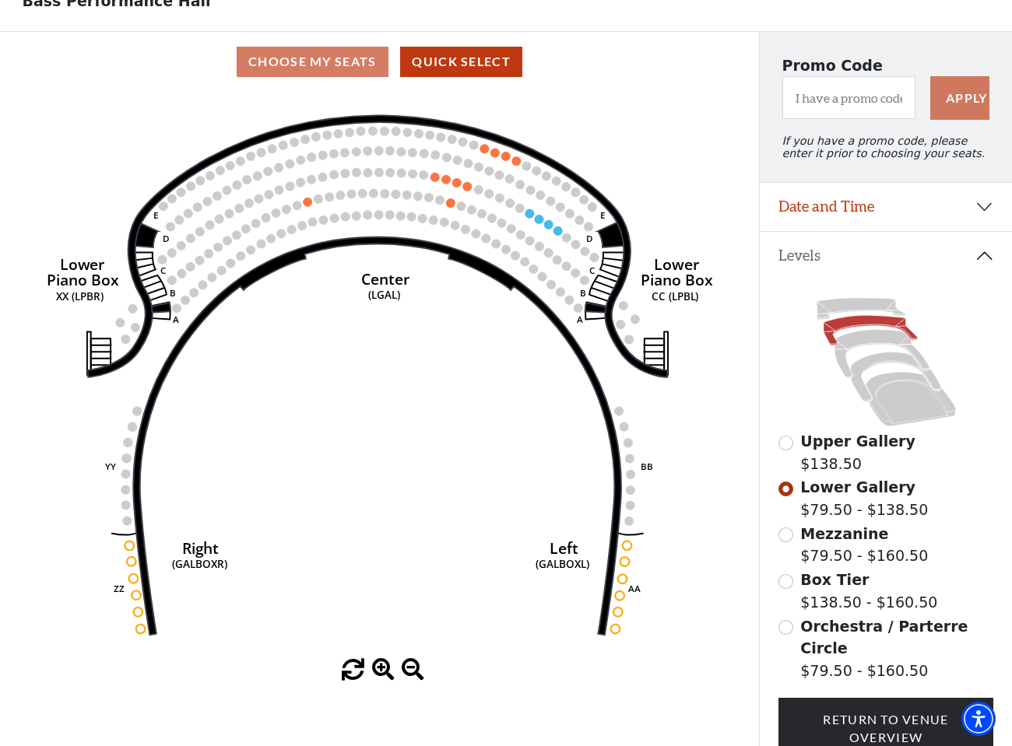
scroll to position [107, 0]
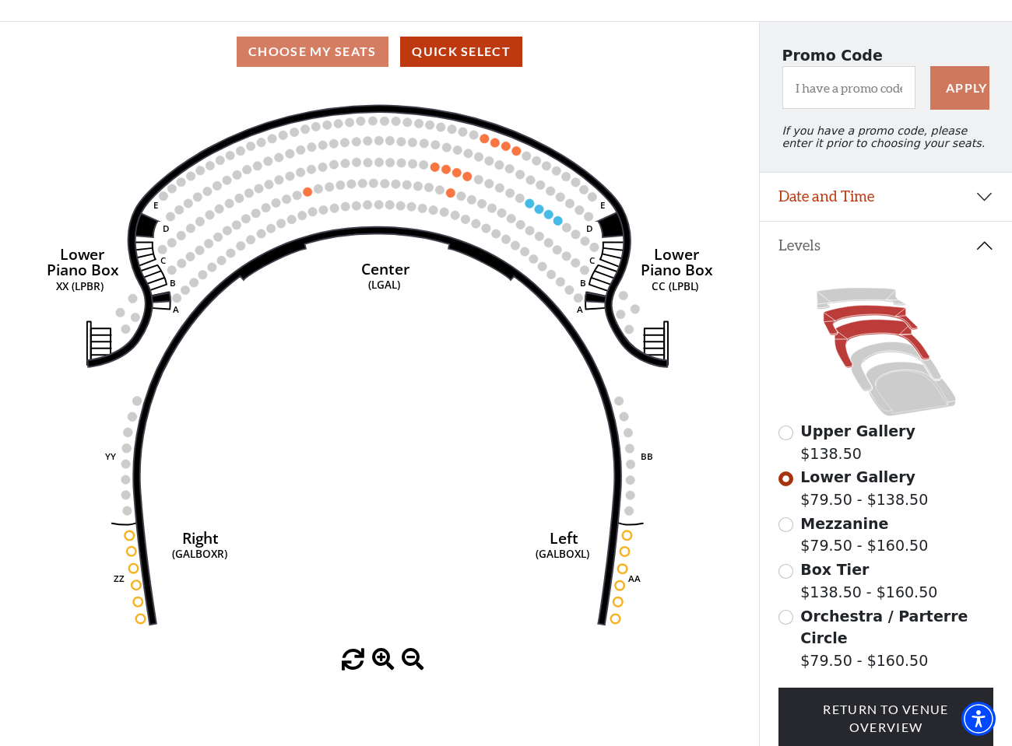
click at [885, 325] on icon at bounding box center [881, 344] width 95 height 48
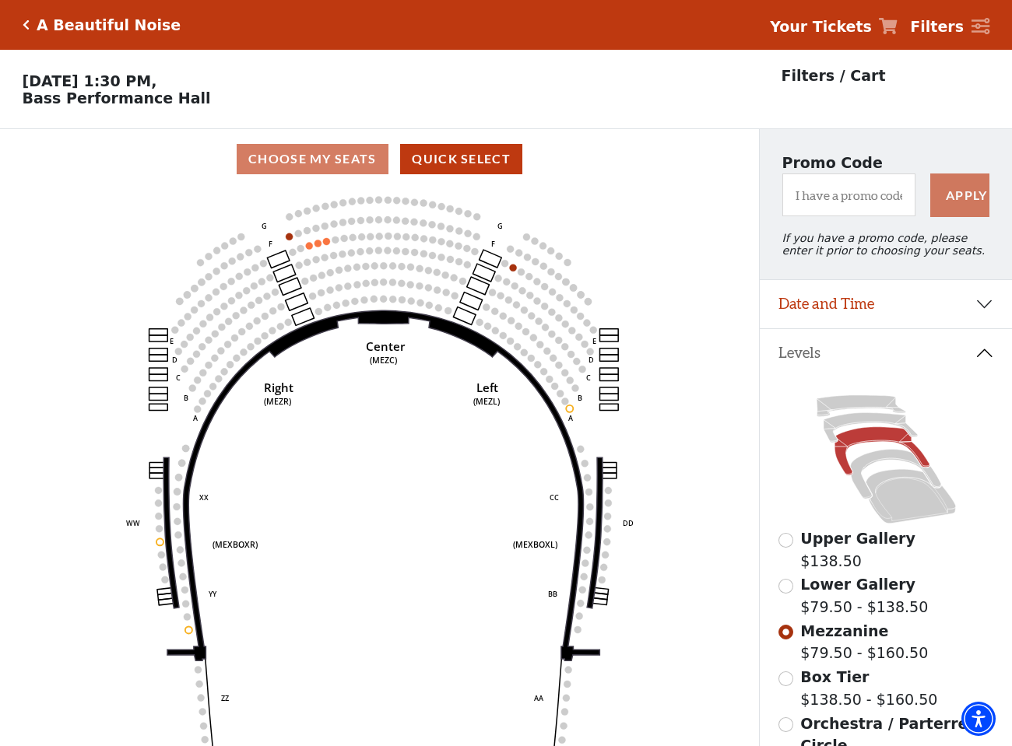
scroll to position [72, 0]
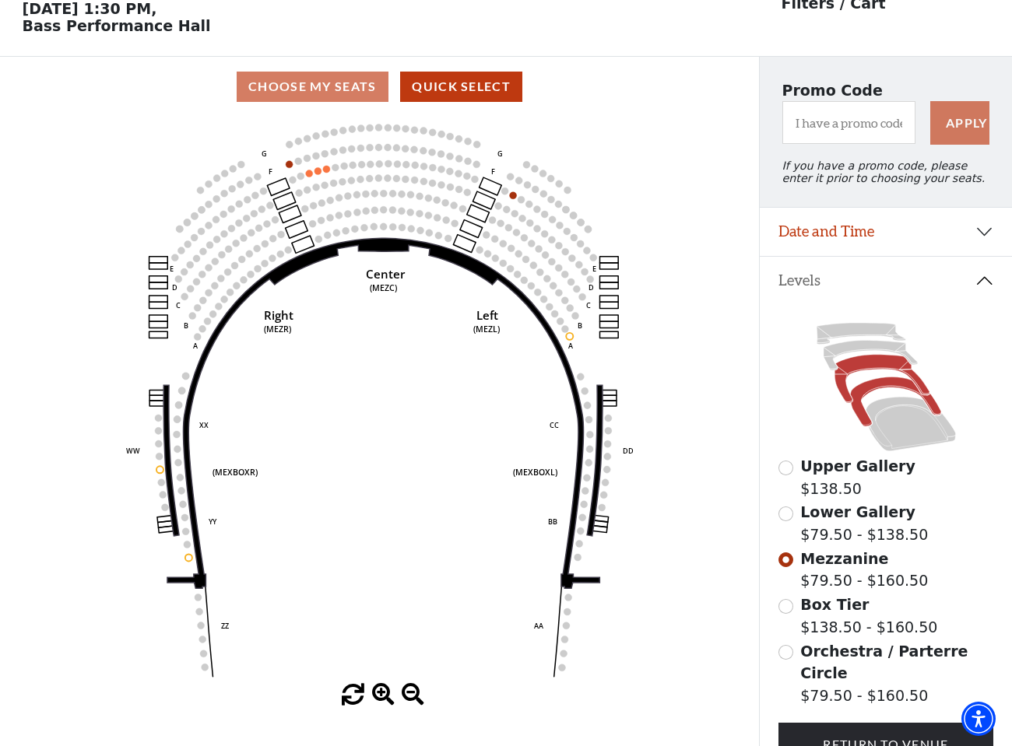
click at [869, 383] on icon at bounding box center [895, 401] width 90 height 49
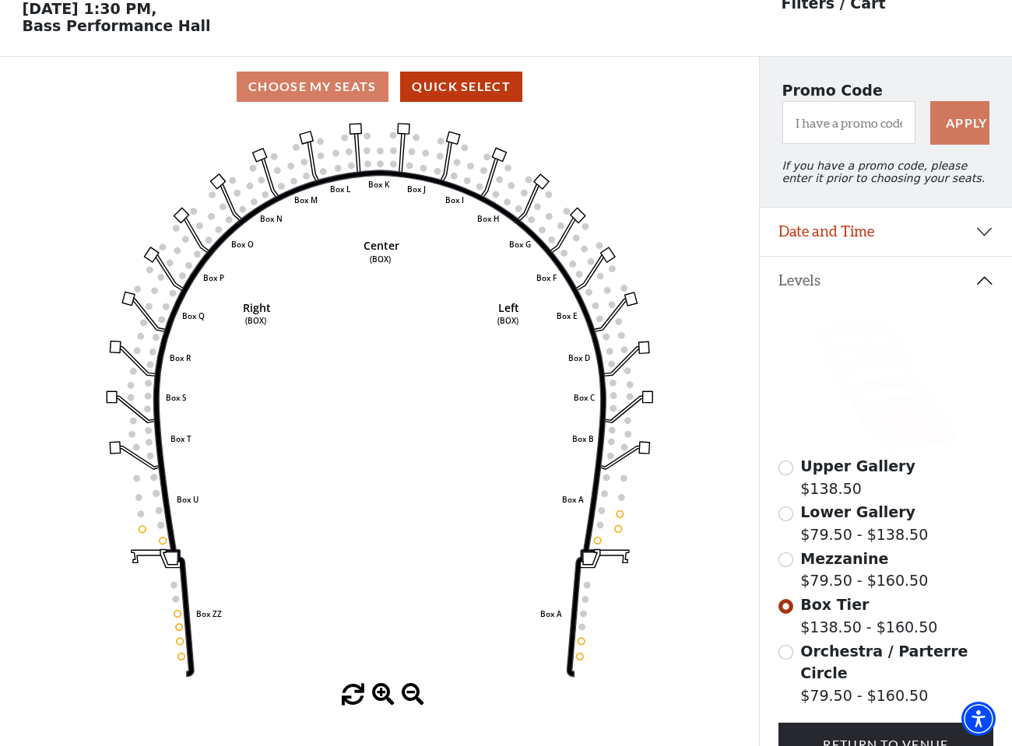
click at [891, 425] on icon at bounding box center [909, 424] width 89 height 54
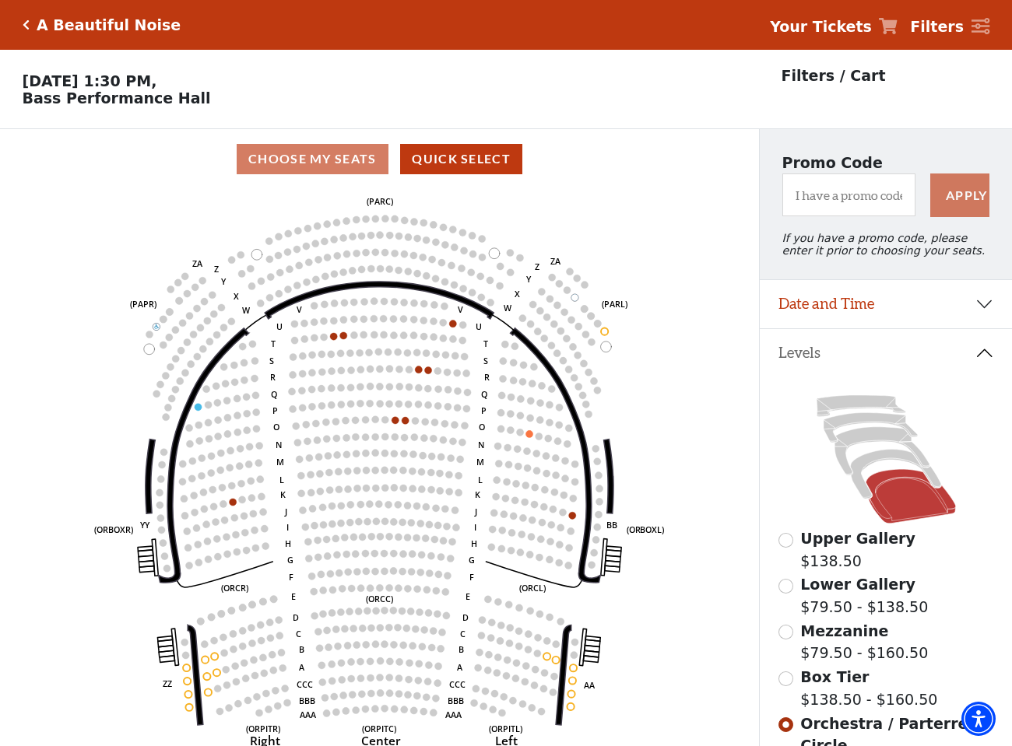
scroll to position [0, 0]
